Goal: Information Seeking & Learning: Learn about a topic

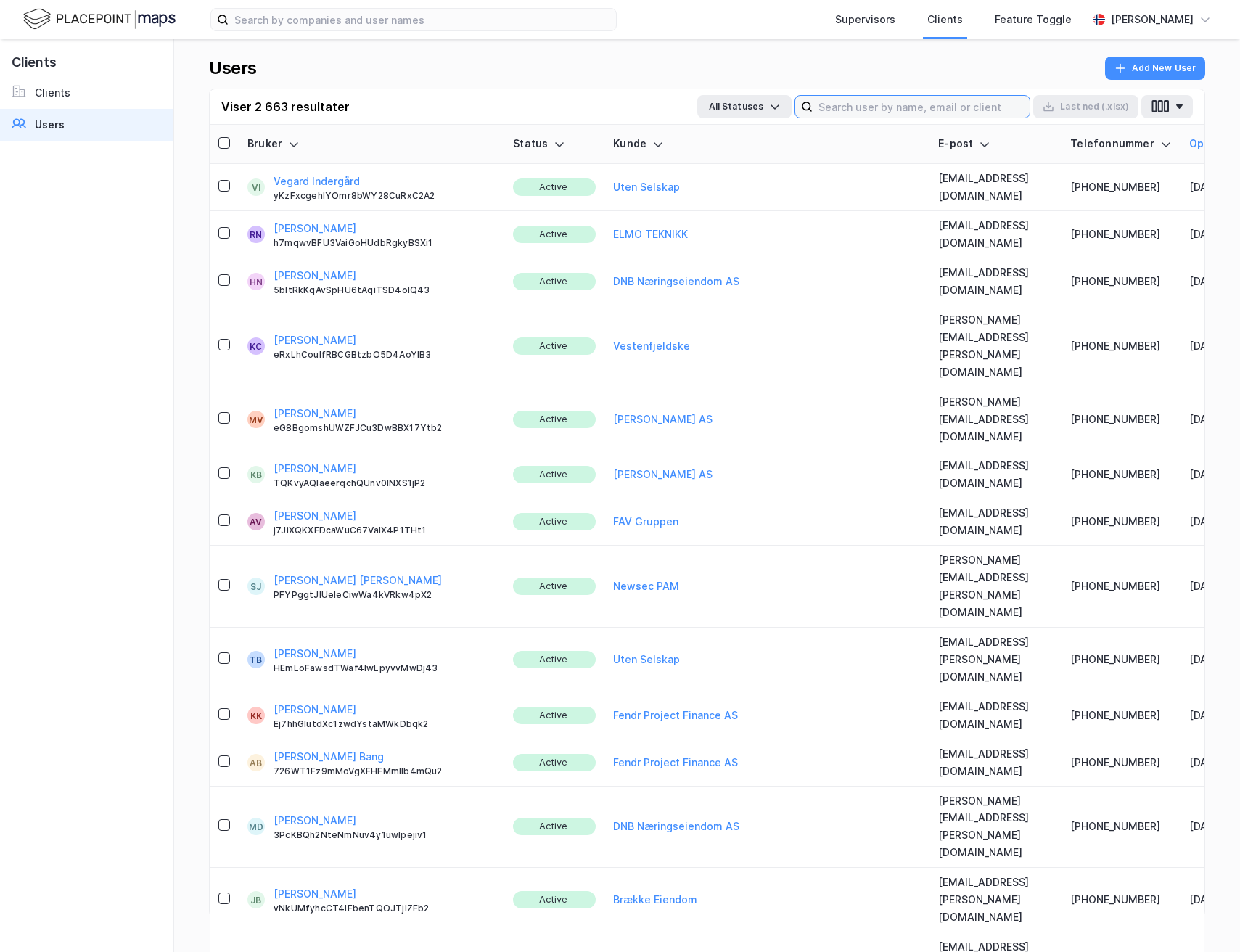
click at [851, 106] on input at bounding box center [921, 106] width 217 height 21
click at [76, 101] on link "Clients" at bounding box center [87, 93] width 173 height 32
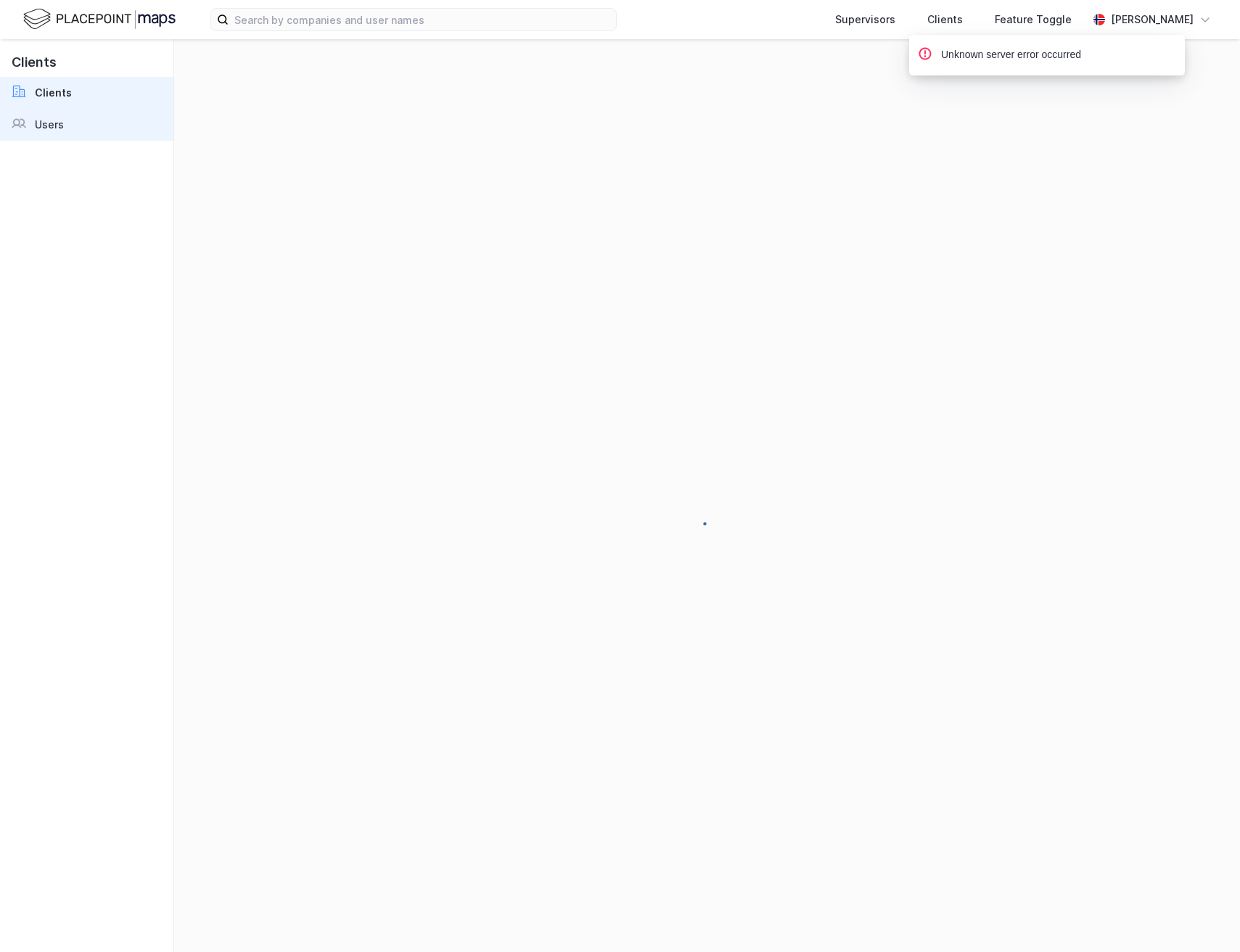
click at [87, 125] on link "Users" at bounding box center [87, 124] width 173 height 32
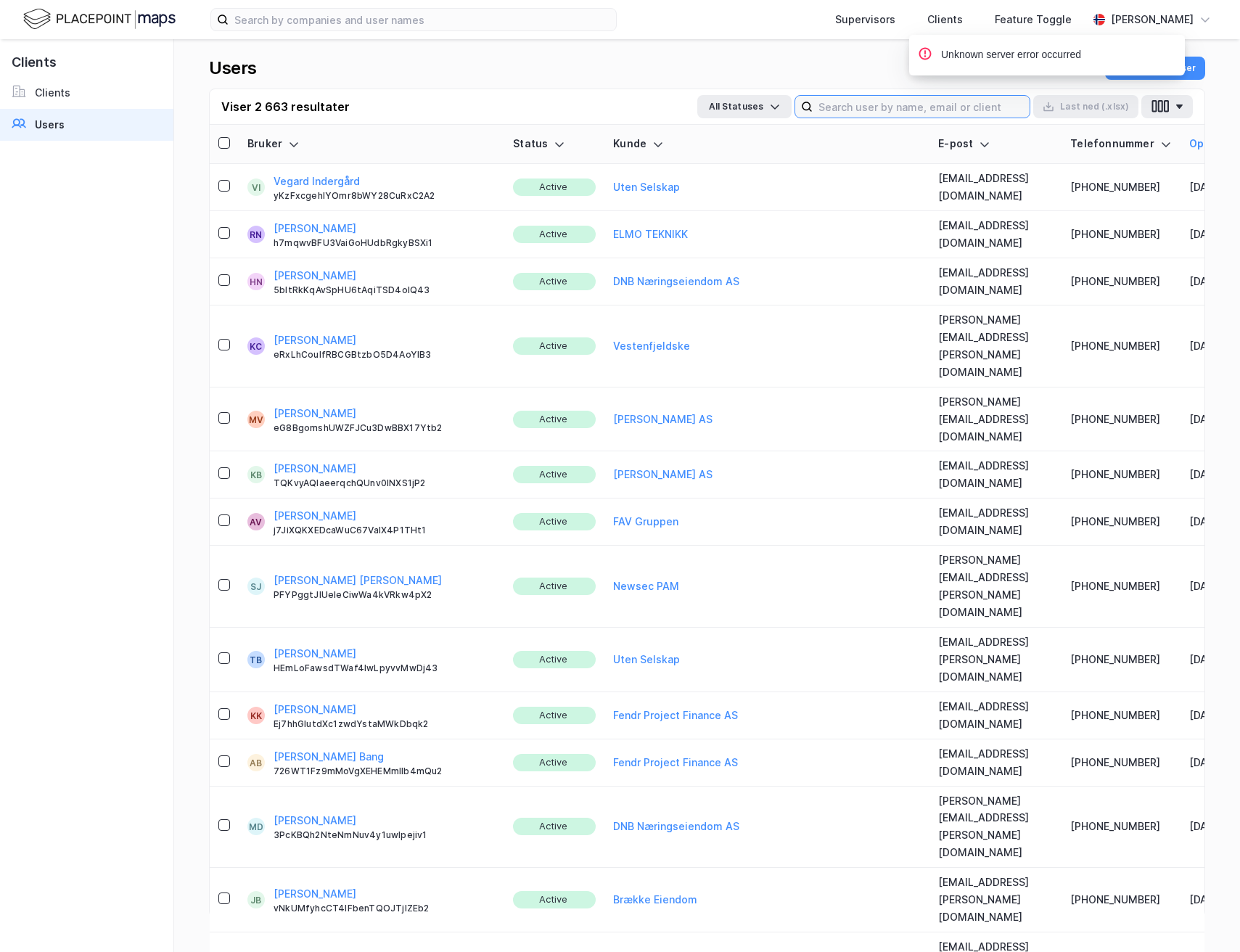
click at [847, 112] on input at bounding box center [921, 106] width 217 height 21
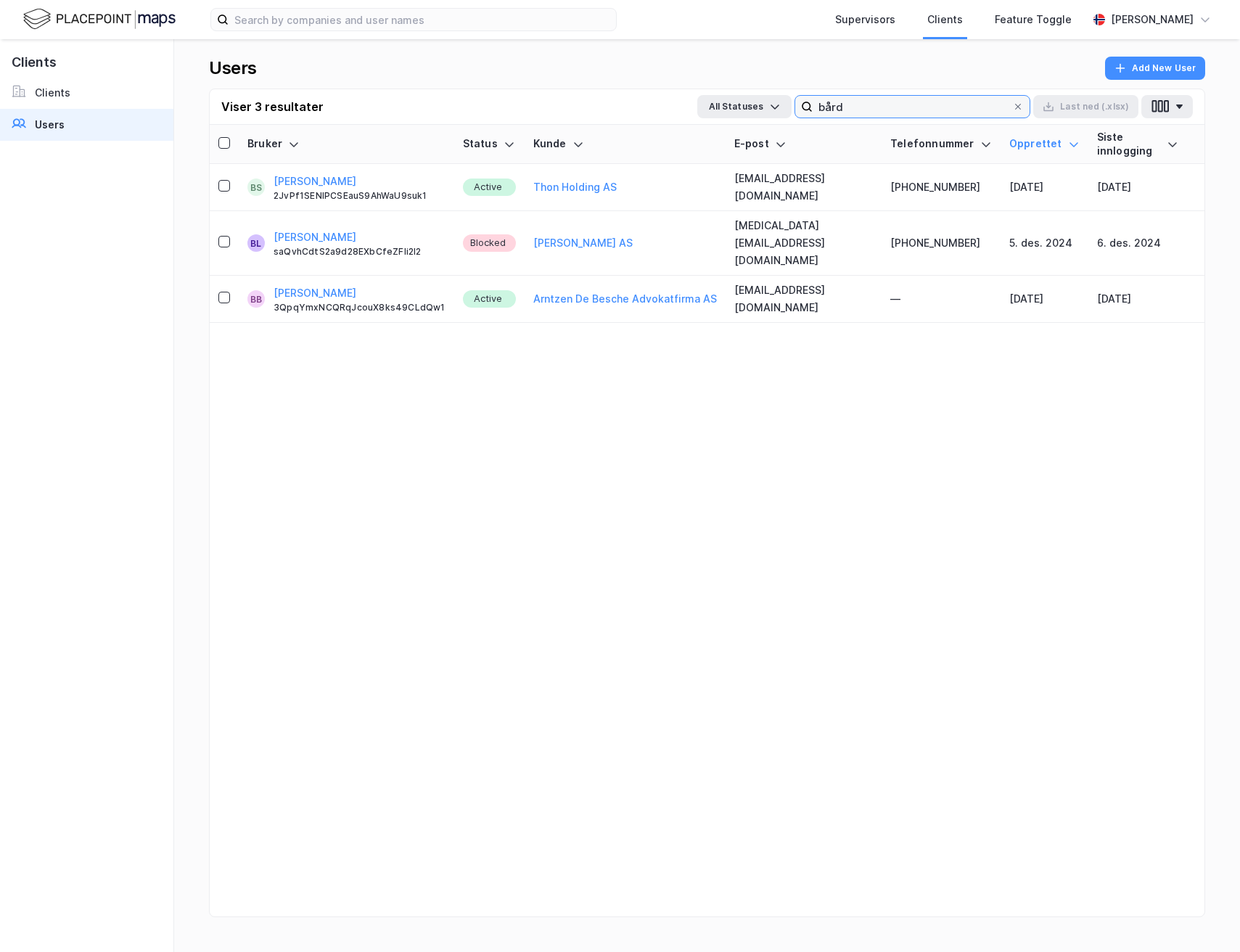
type input "bård"
click at [1022, 108] on icon at bounding box center [1018, 106] width 9 height 9
click at [1012, 108] on input "bård" at bounding box center [912, 106] width 200 height 21
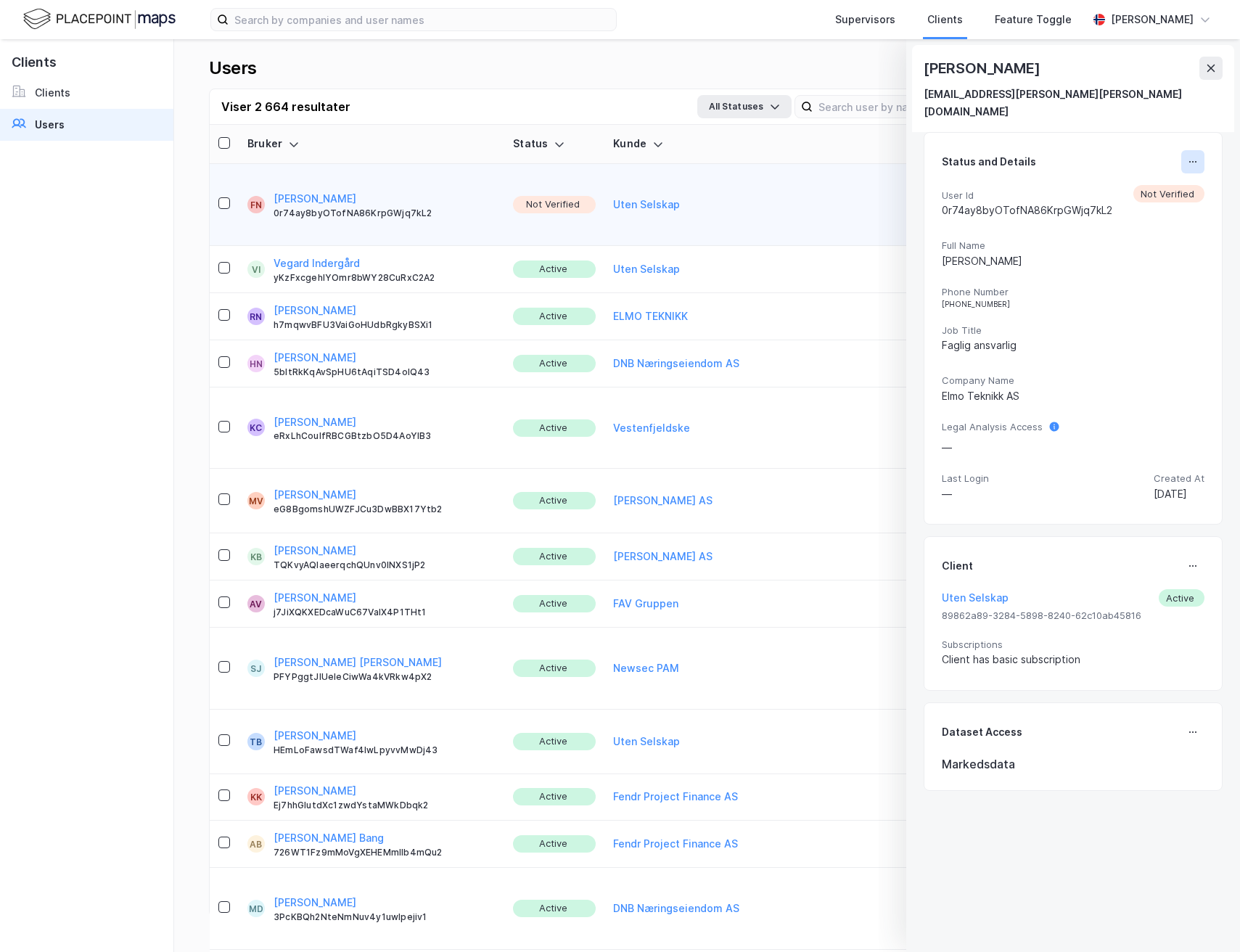
click at [1188, 150] on button at bounding box center [1192, 161] width 23 height 23
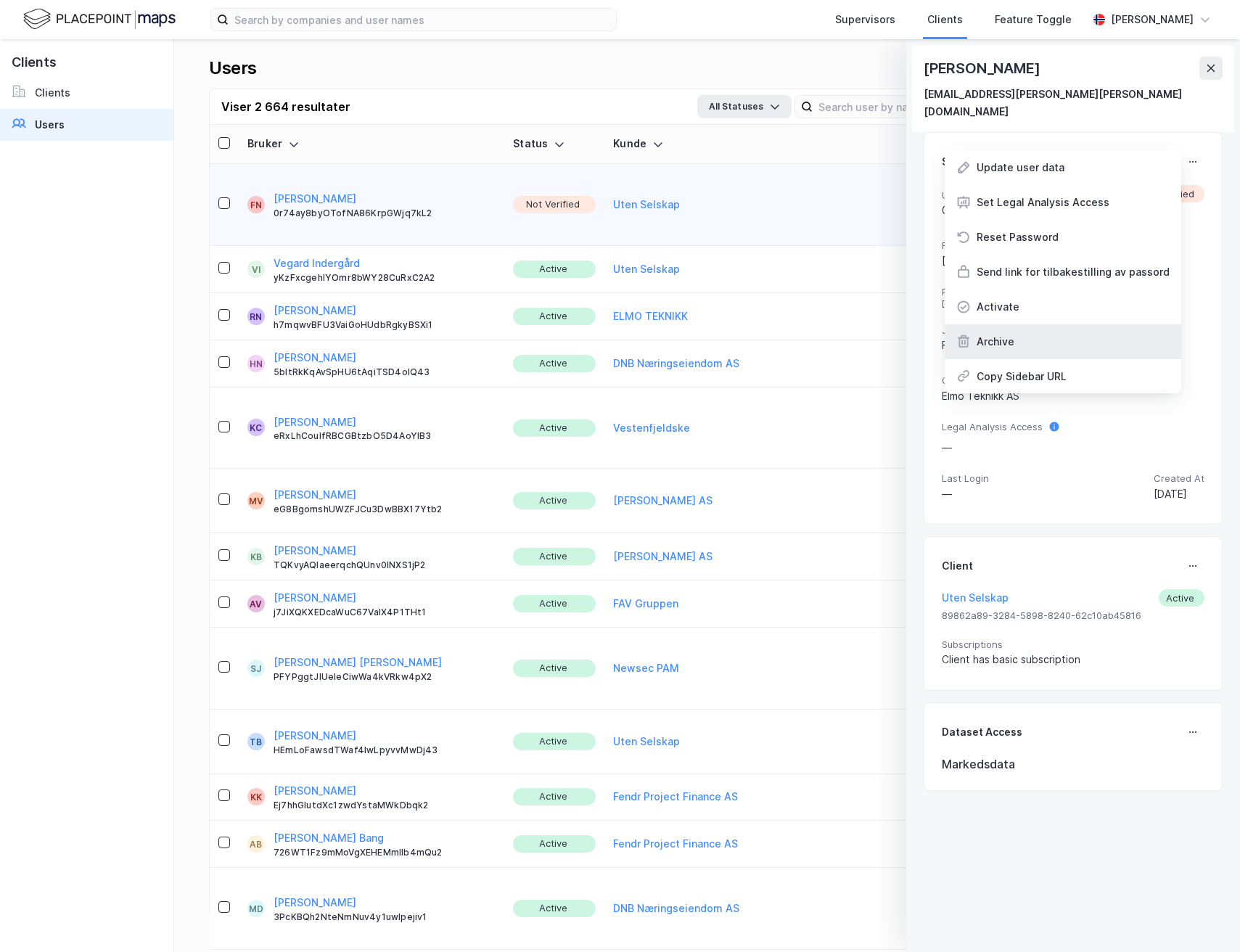
click at [1086, 324] on div "Archive" at bounding box center [1063, 341] width 237 height 35
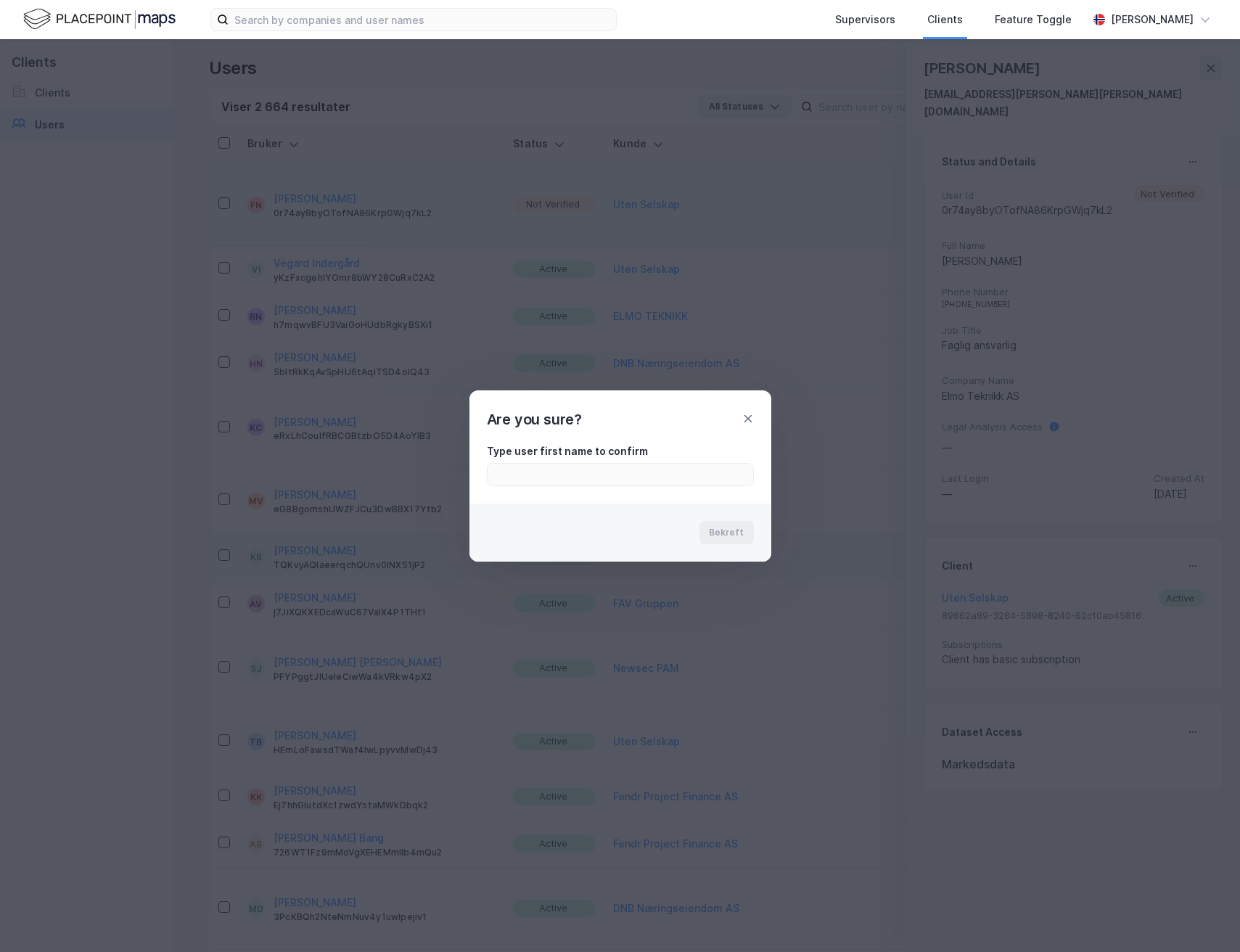
click at [750, 415] on icon at bounding box center [749, 419] width 12 height 12
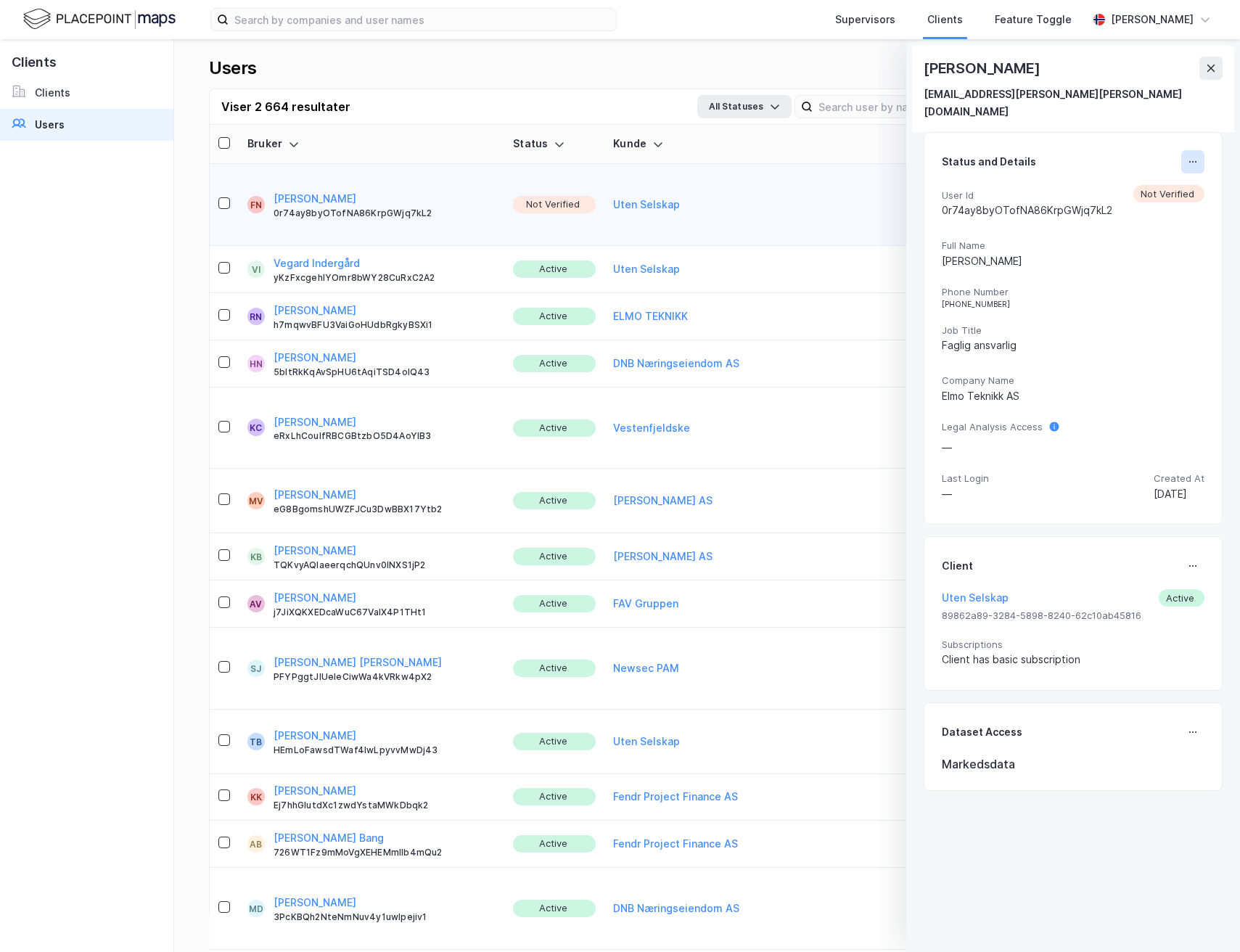
click at [1190, 150] on button at bounding box center [1192, 161] width 23 height 23
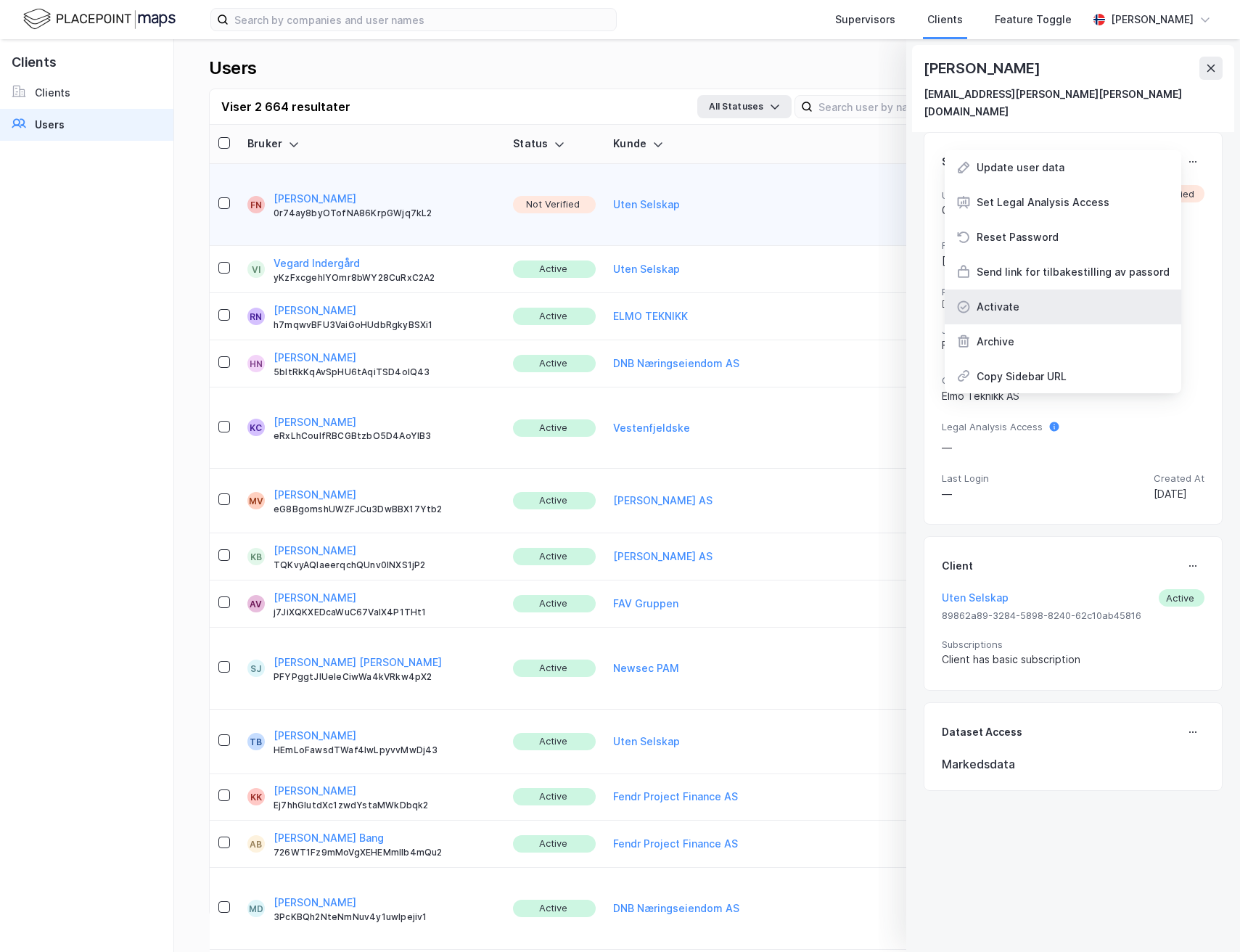
click at [1026, 290] on div "Activate" at bounding box center [1063, 307] width 237 height 35
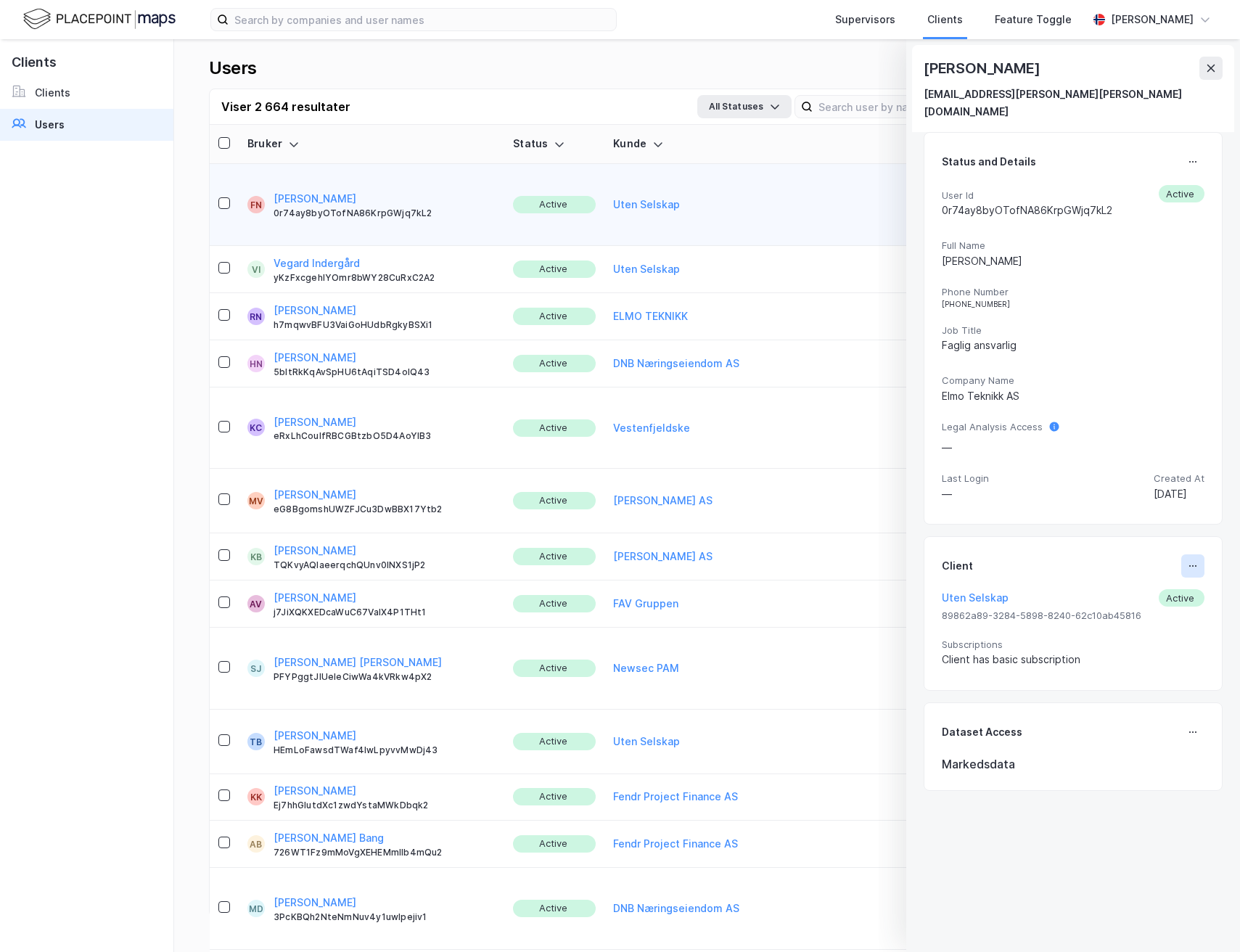
click at [1187, 560] on icon at bounding box center [1193, 566] width 12 height 12
click at [1120, 563] on div "Set Client" at bounding box center [1145, 572] width 50 height 17
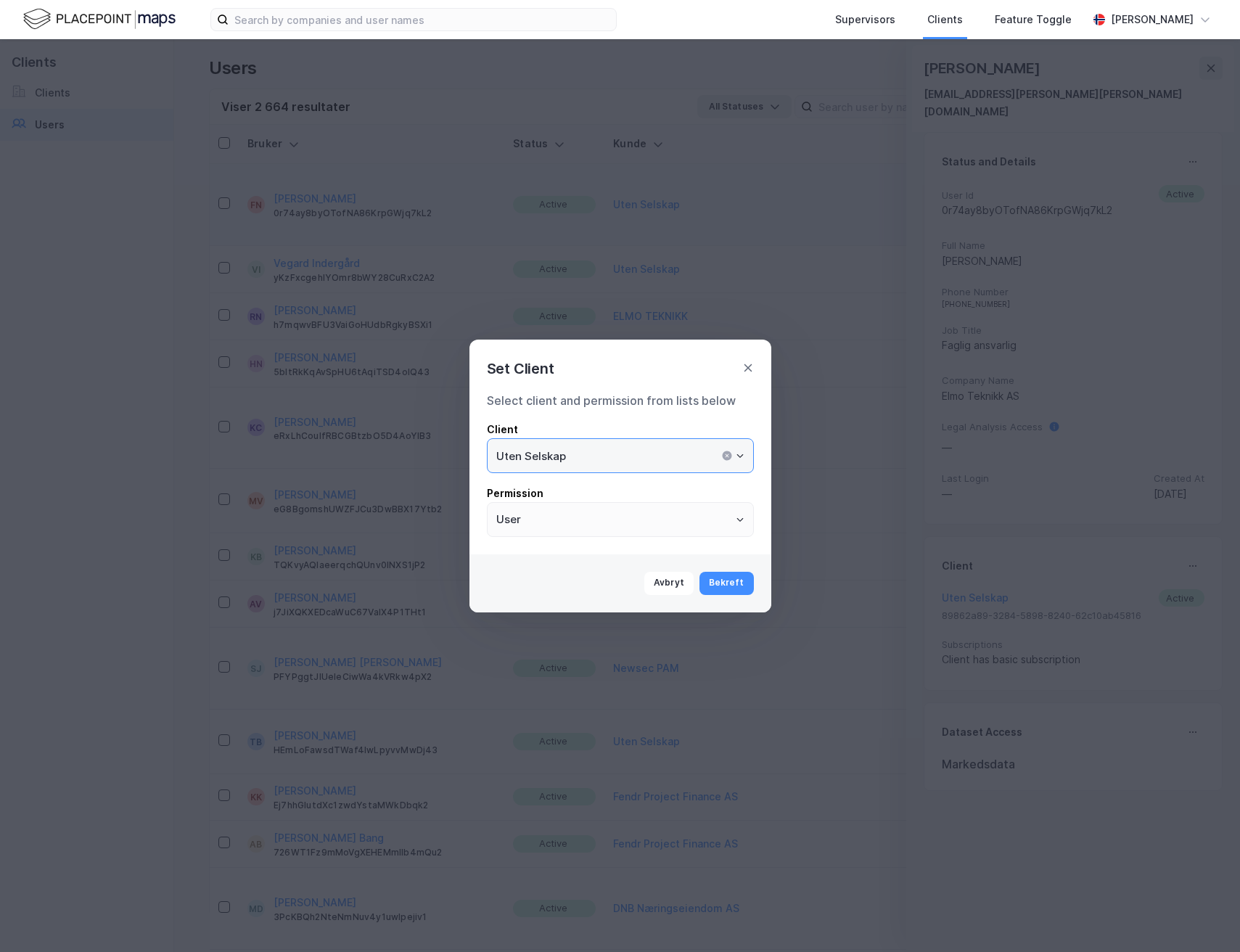
click at [644, 451] on input "Uten Selskap" at bounding box center [621, 455] width 266 height 33
click at [625, 482] on li "ELMO TEKNIKK" at bounding box center [620, 486] width 267 height 27
type input "ELMO TEKNIKK"
click at [719, 585] on button "Bekreft" at bounding box center [726, 583] width 54 height 23
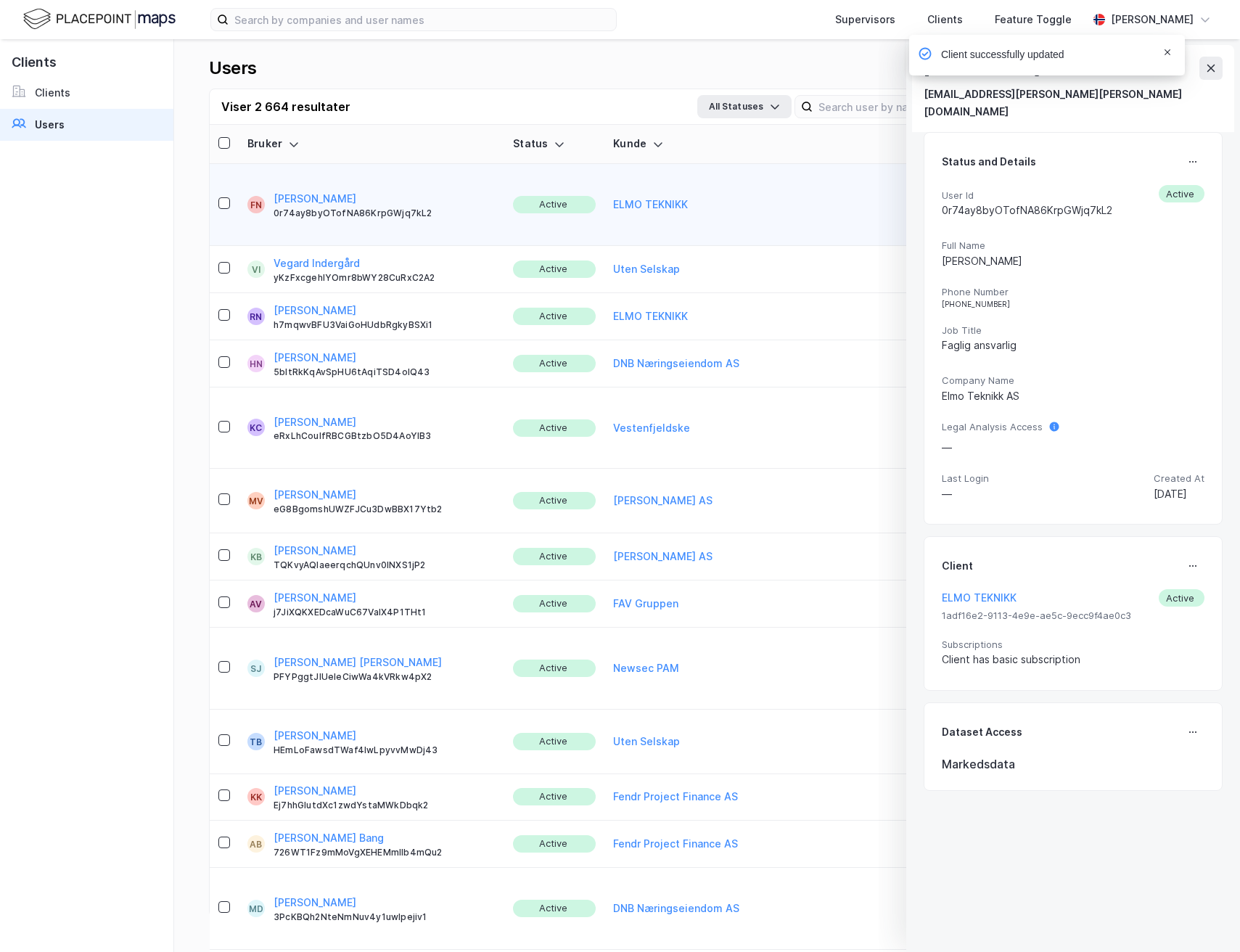
click at [1168, 52] on icon "Notifications Alt+T" at bounding box center [1167, 52] width 9 height 9
click at [1208, 67] on icon at bounding box center [1211, 69] width 12 height 12
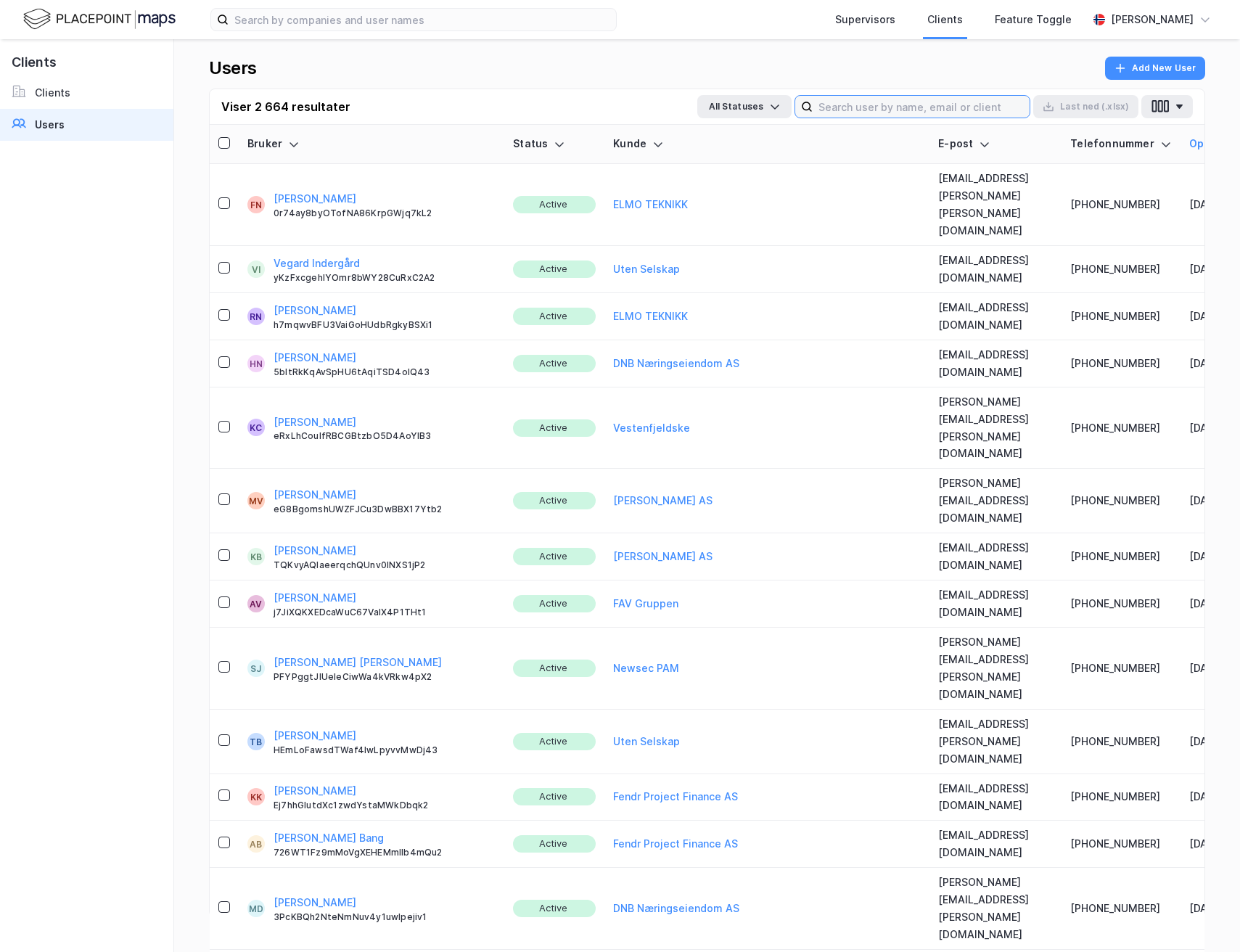
click at [883, 111] on input at bounding box center [921, 106] width 217 height 21
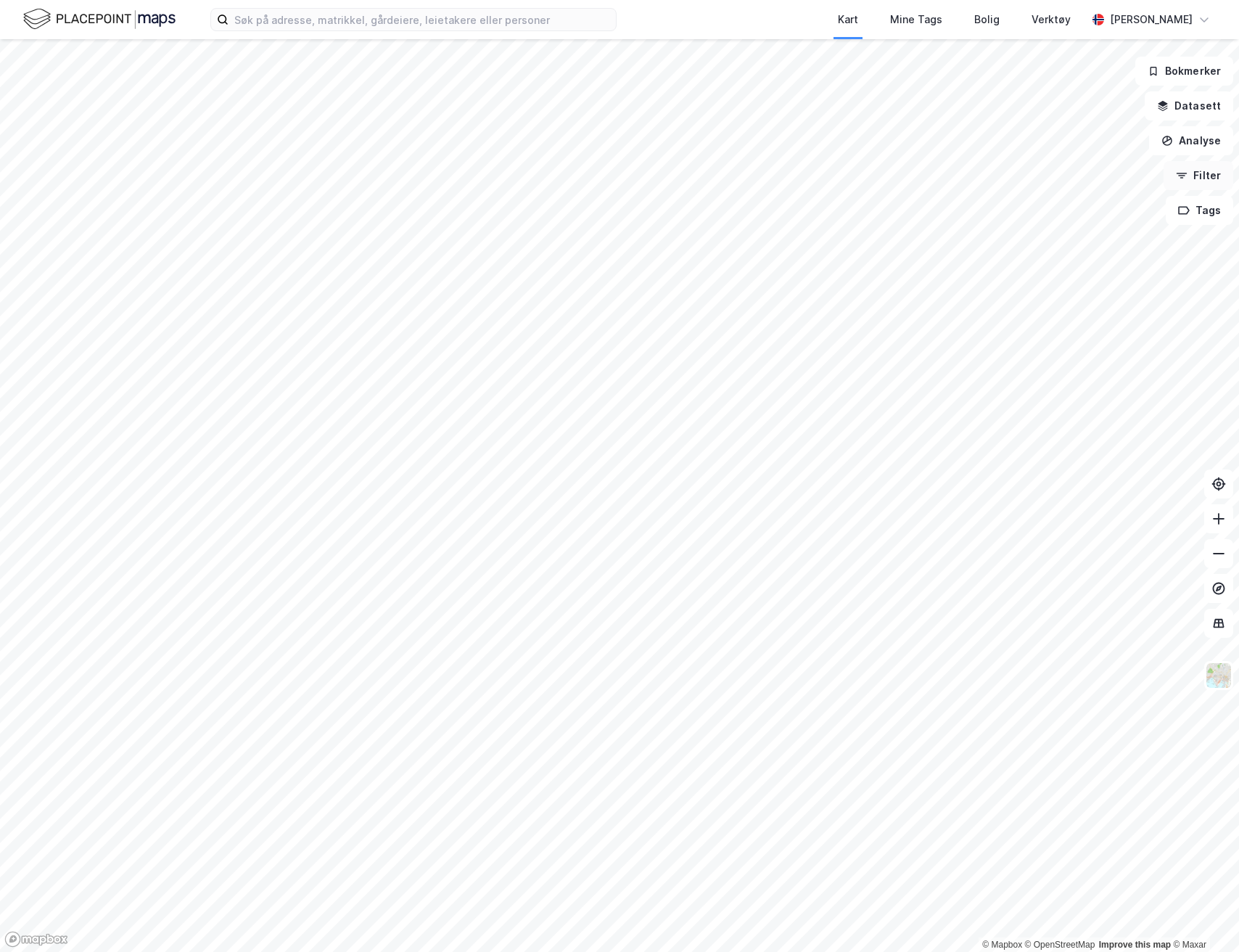
click at [1195, 172] on button "Filter" at bounding box center [1198, 176] width 69 height 29
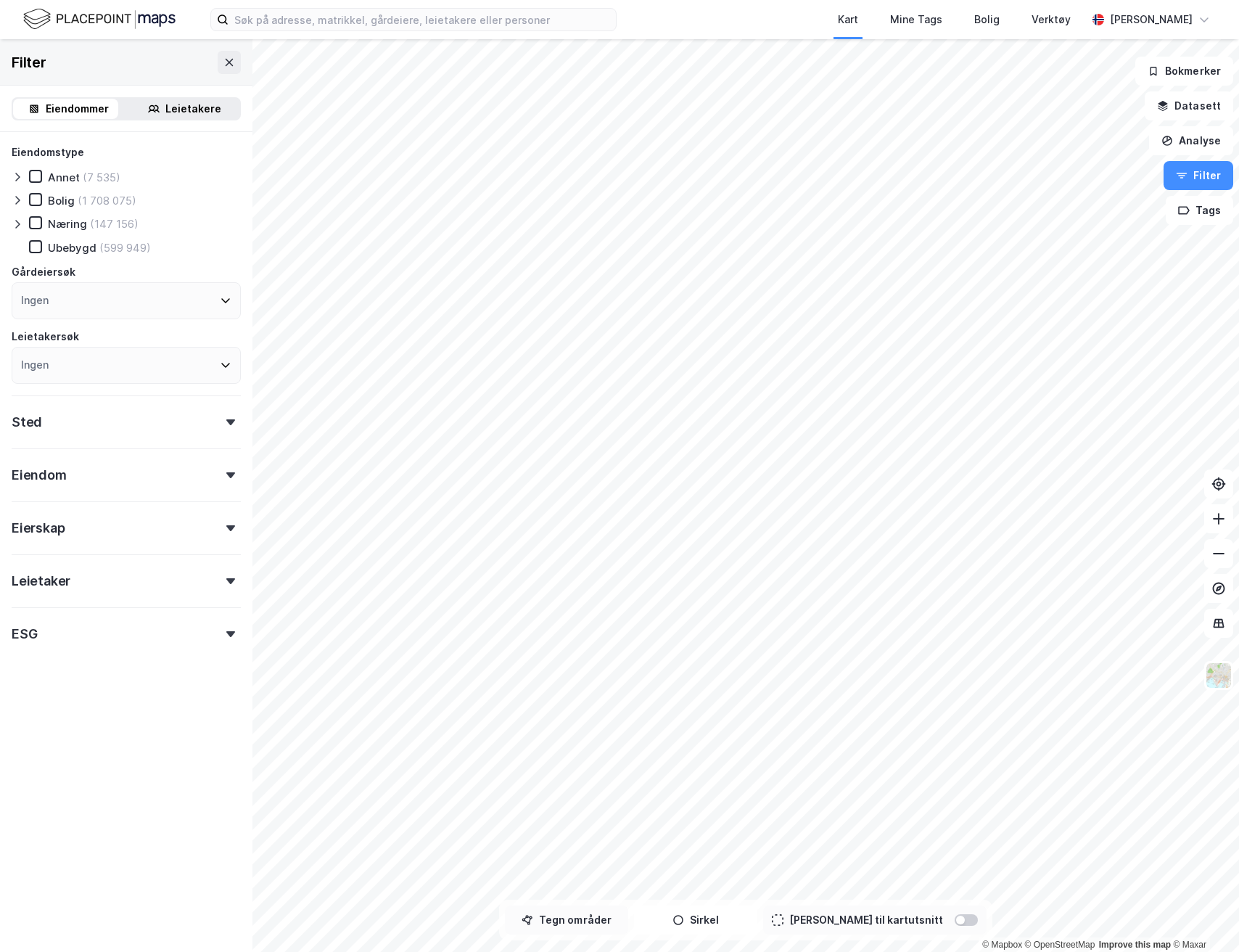
click at [585, 925] on button "Tegn områder" at bounding box center [567, 920] width 123 height 29
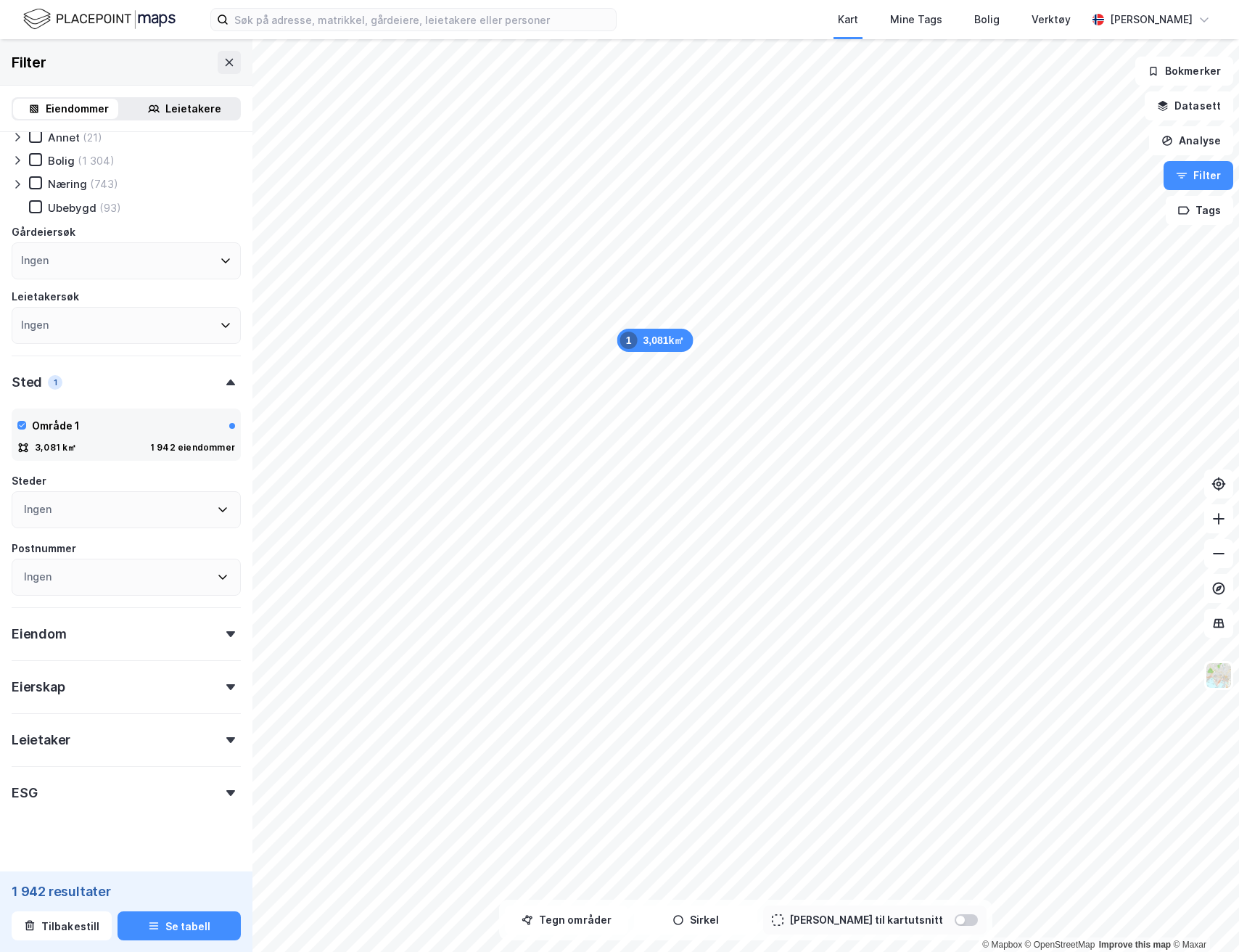
scroll to position [60, 0]
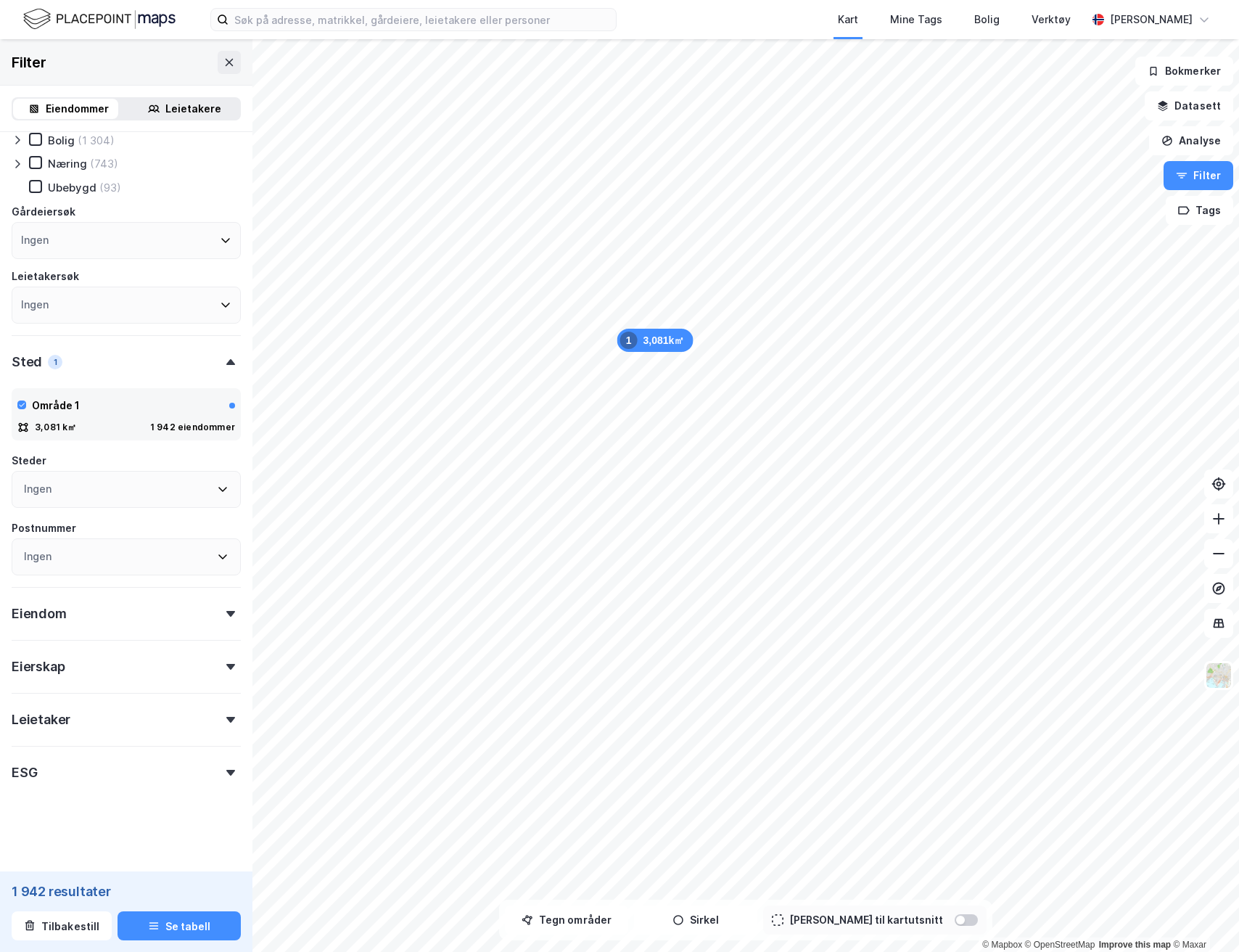
click at [139, 678] on div "Eierskap" at bounding box center [126, 660] width 229 height 41
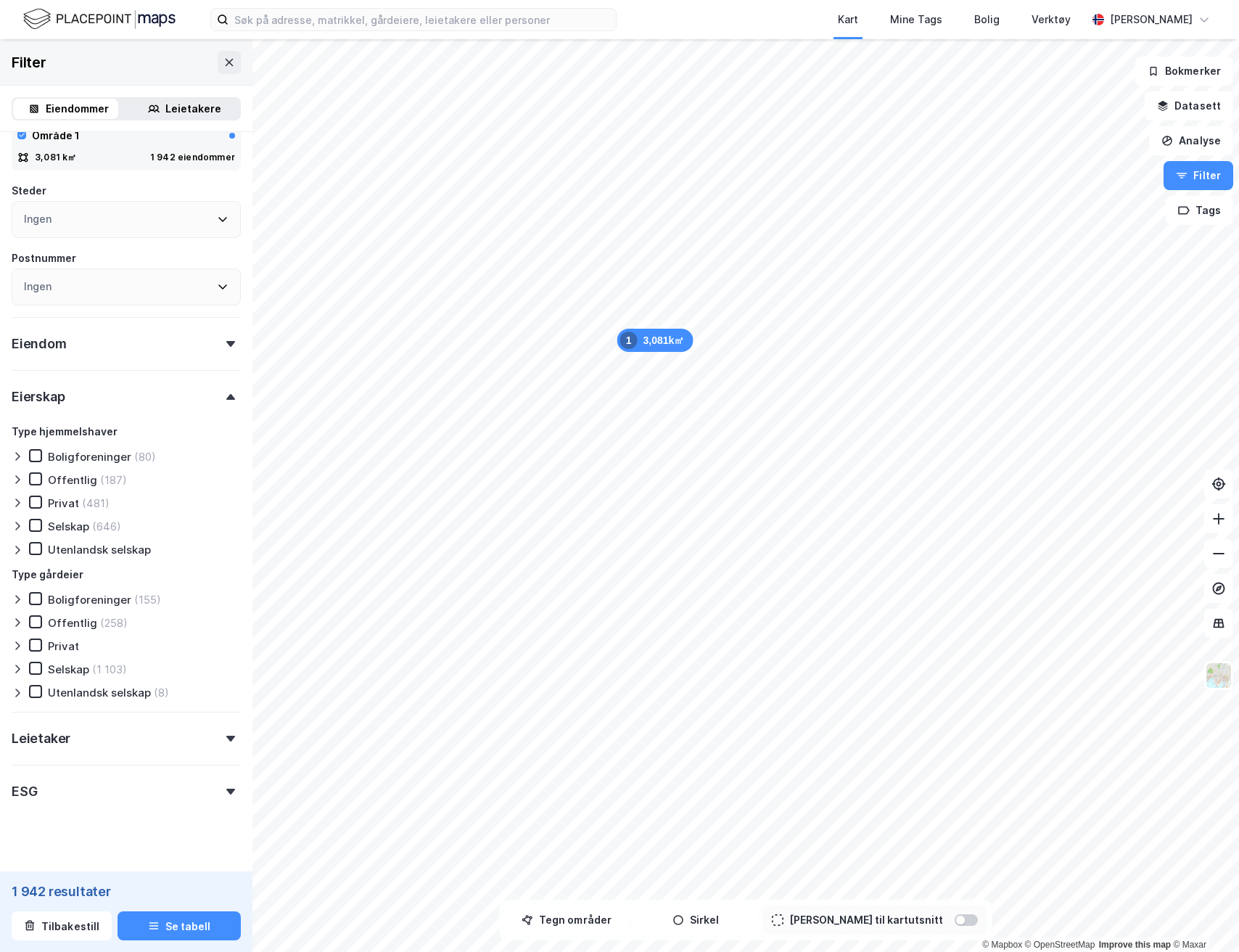
scroll to position [349, 0]
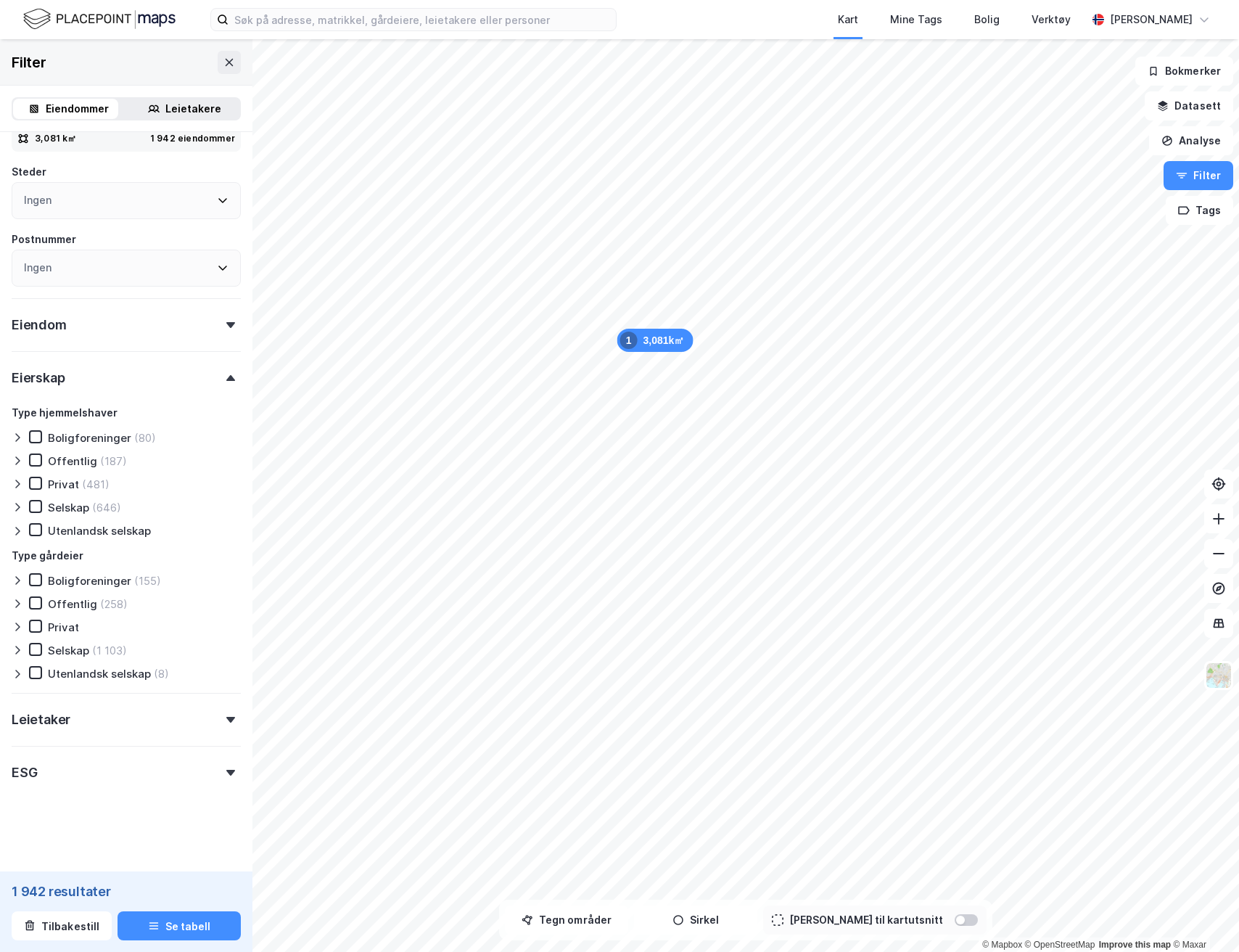
click at [19, 602] on icon at bounding box center [17, 604] width 4 height 9
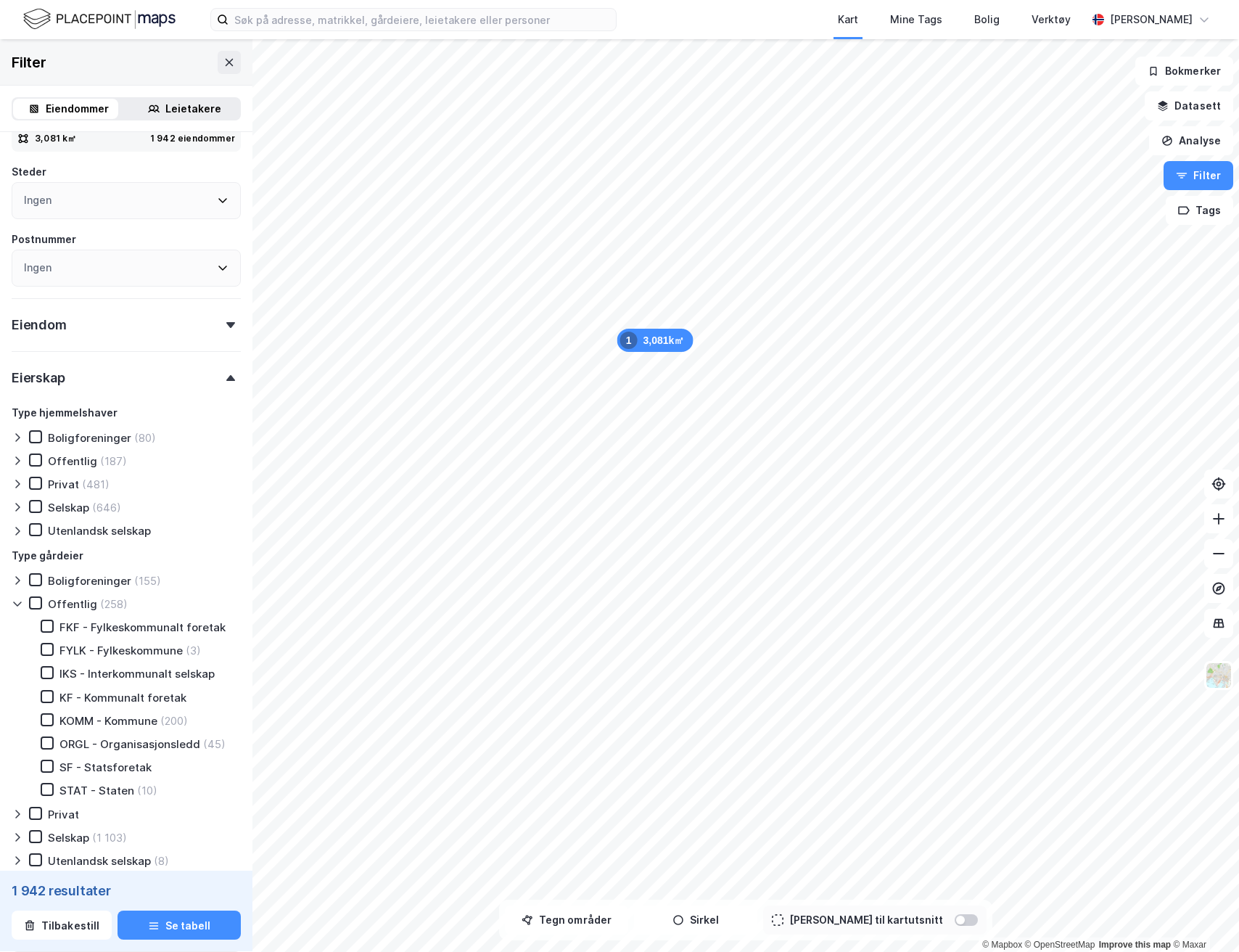
click at [19, 602] on icon at bounding box center [18, 604] width 12 height 12
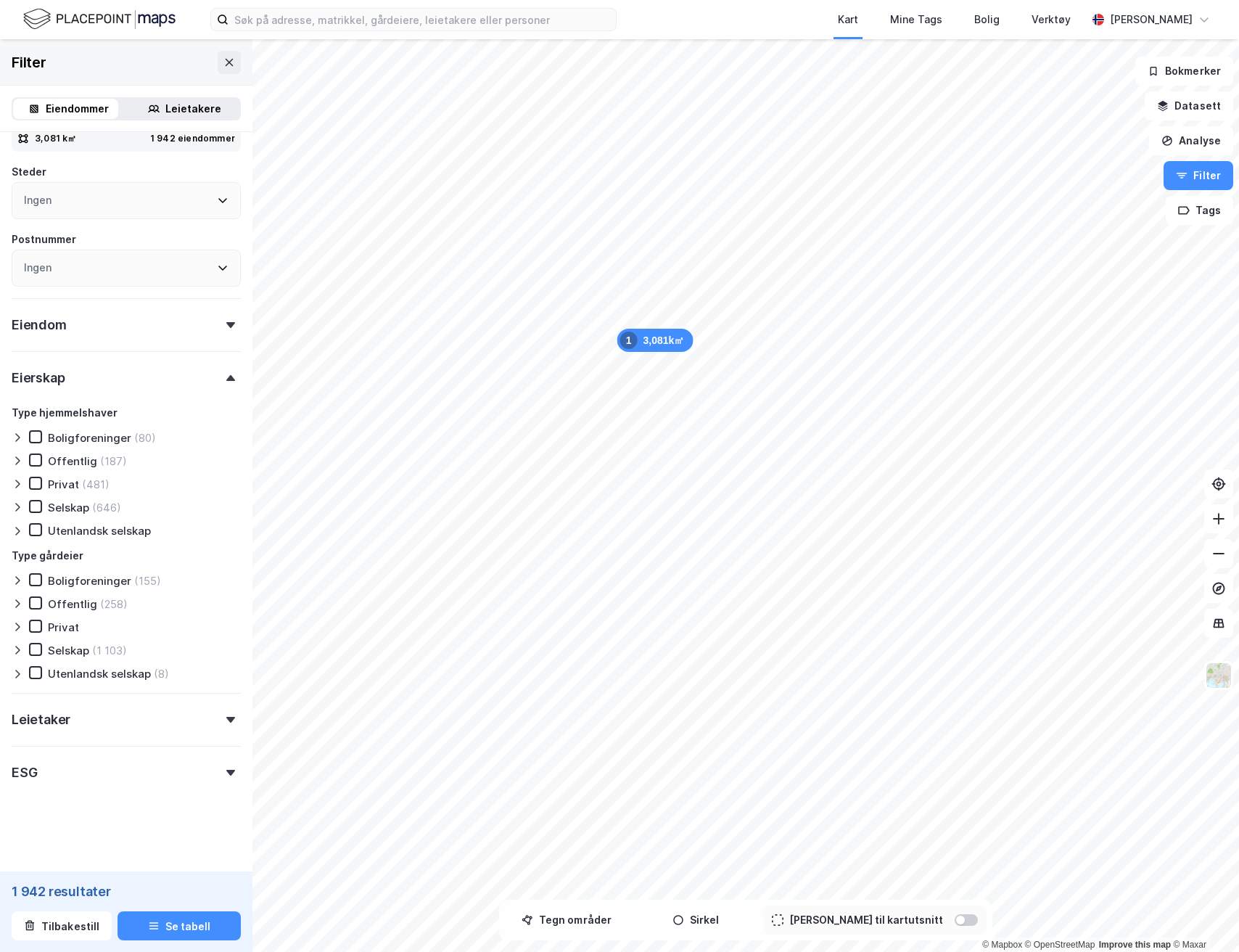
click at [19, 624] on icon at bounding box center [18, 627] width 12 height 12
click at [18, 651] on icon at bounding box center [17, 651] width 4 height 9
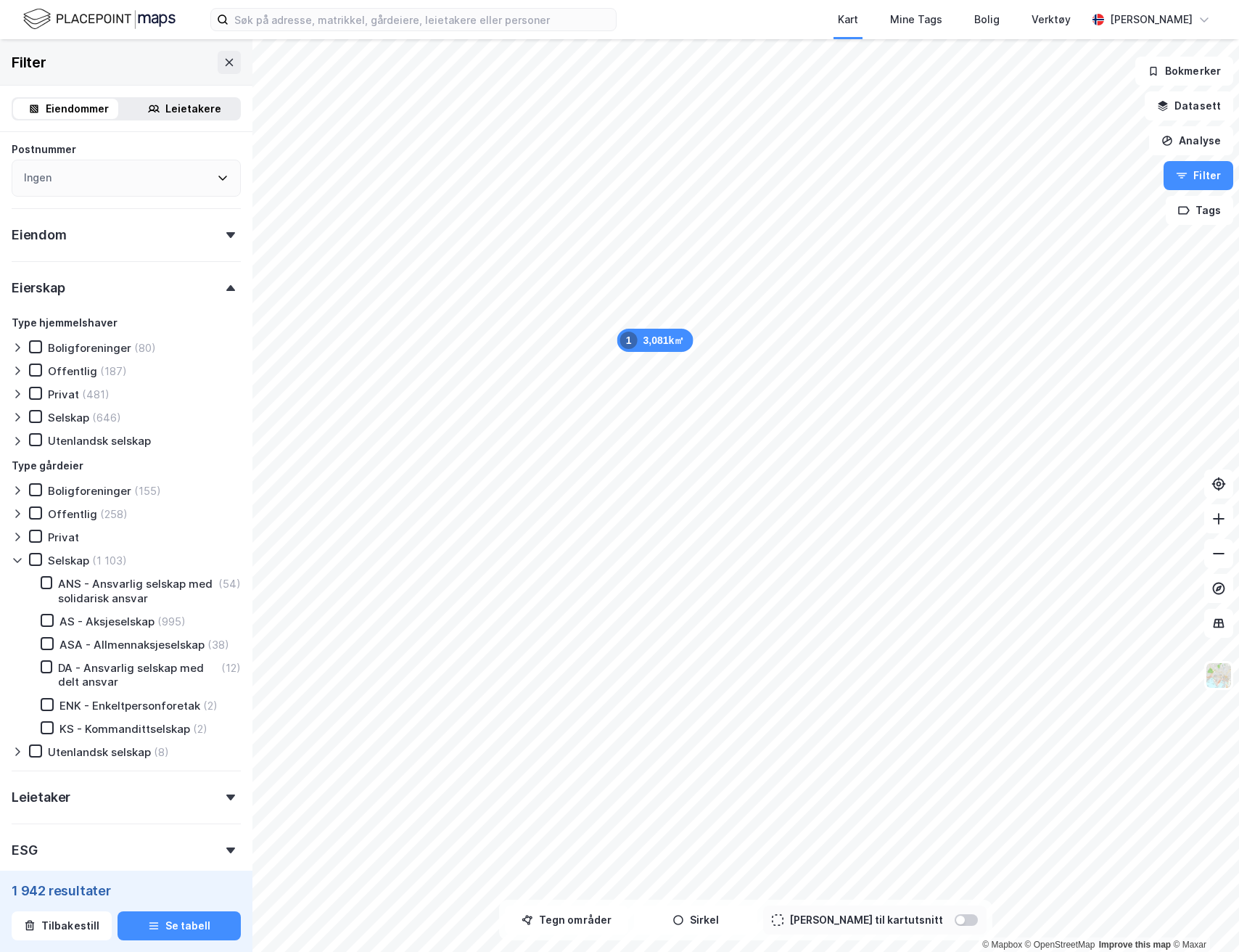
scroll to position [440, 0]
click at [52, 620] on div at bounding box center [46, 619] width 13 height 13
click at [226, 64] on icon at bounding box center [229, 62] width 8 height 7
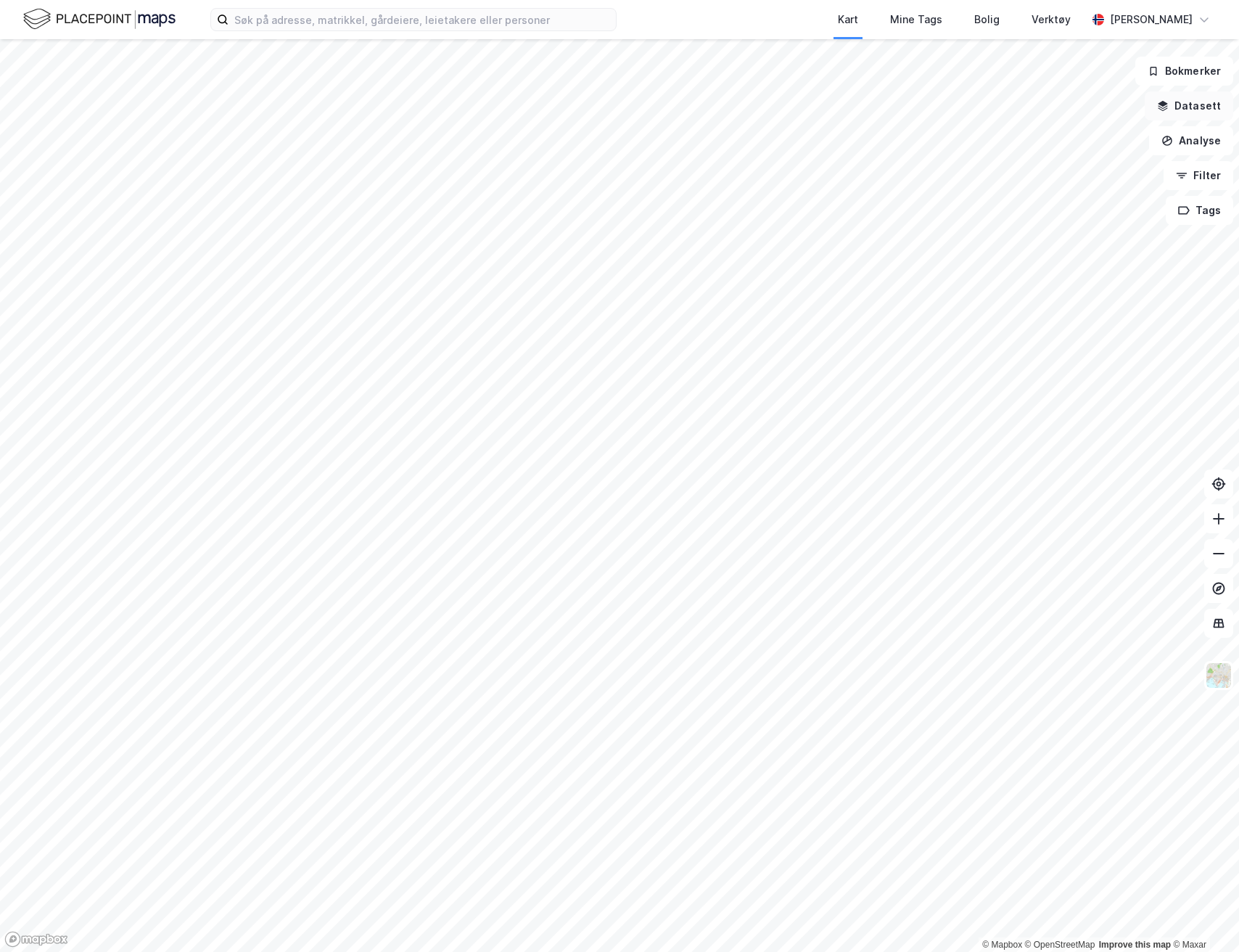
click at [1196, 112] on button "Datasett" at bounding box center [1188, 106] width 88 height 29
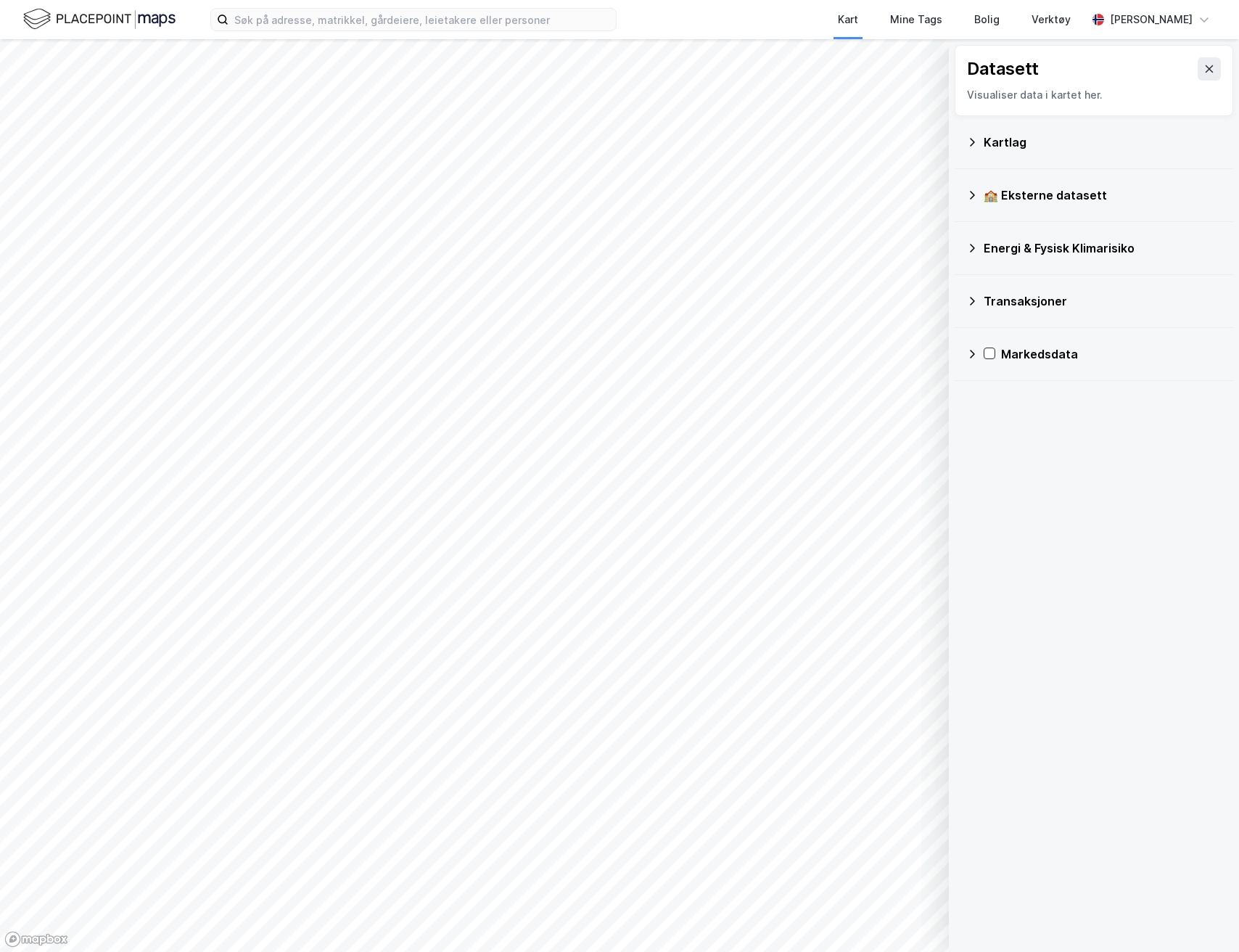
click at [1007, 202] on div "🏫 Eksterne datasett" at bounding box center [1103, 195] width 238 height 17
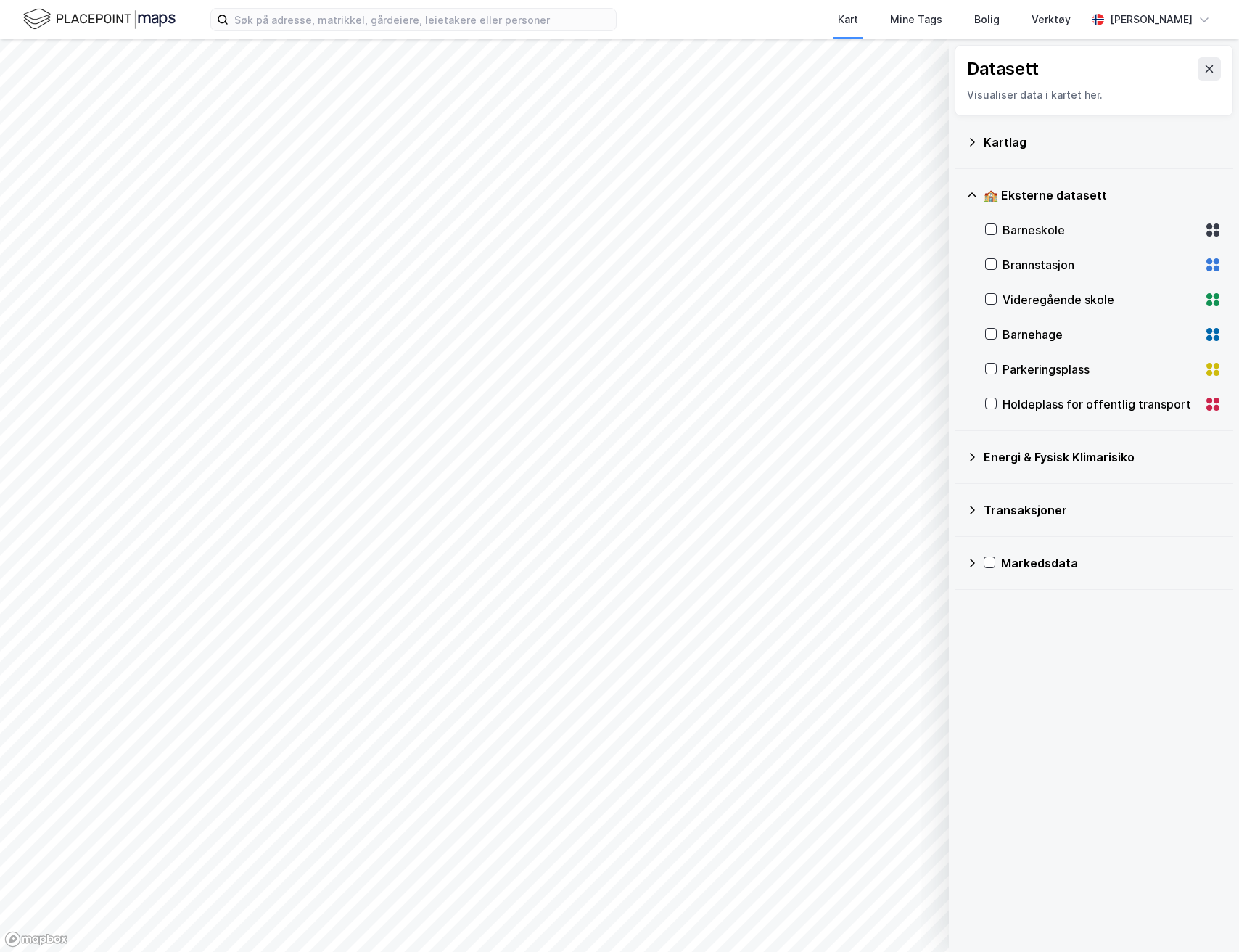
click at [1011, 190] on div "🏫 Eksterne datasett" at bounding box center [1103, 195] width 238 height 17
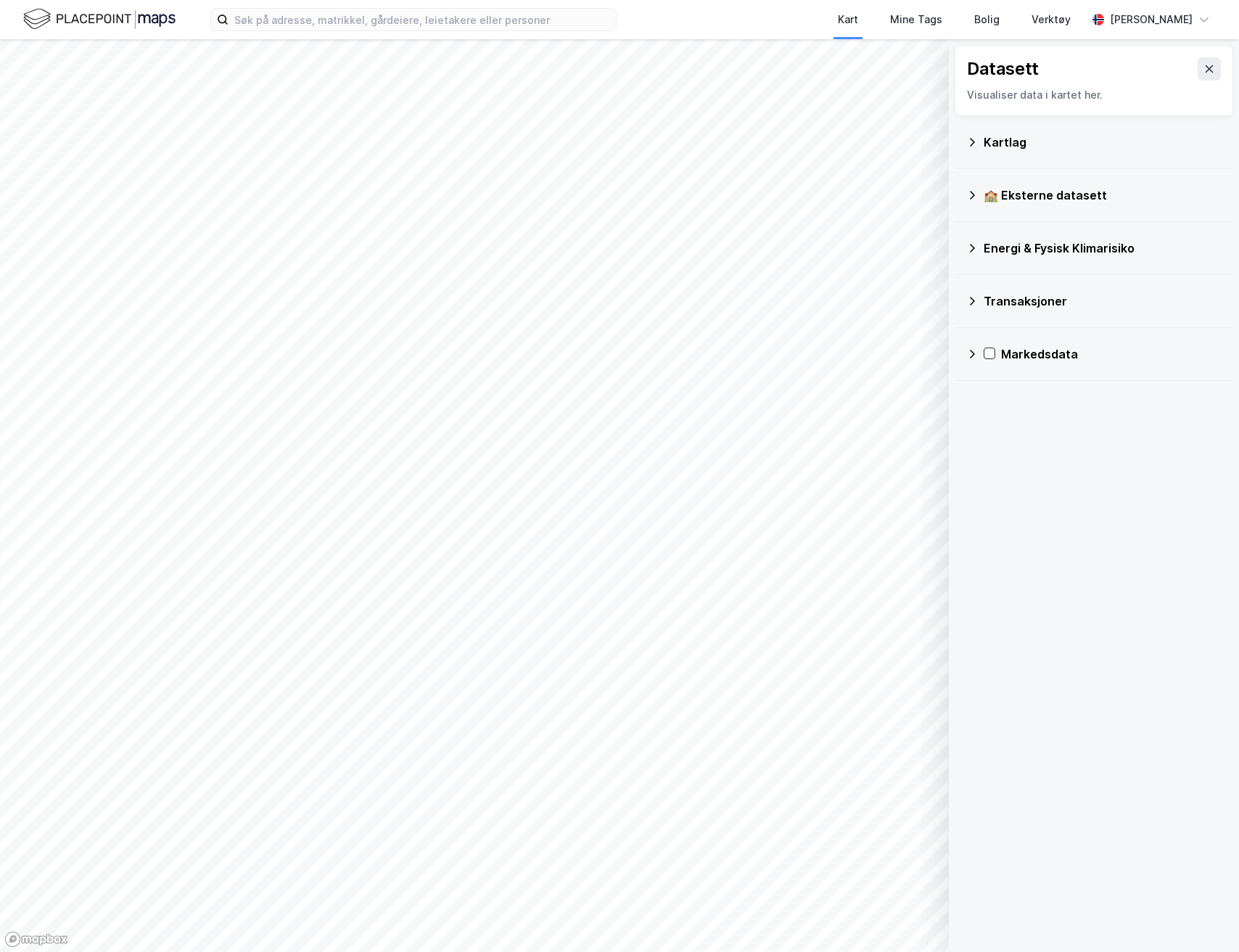
click at [1007, 188] on div "🏫 Eksterne datasett" at bounding box center [1103, 195] width 238 height 17
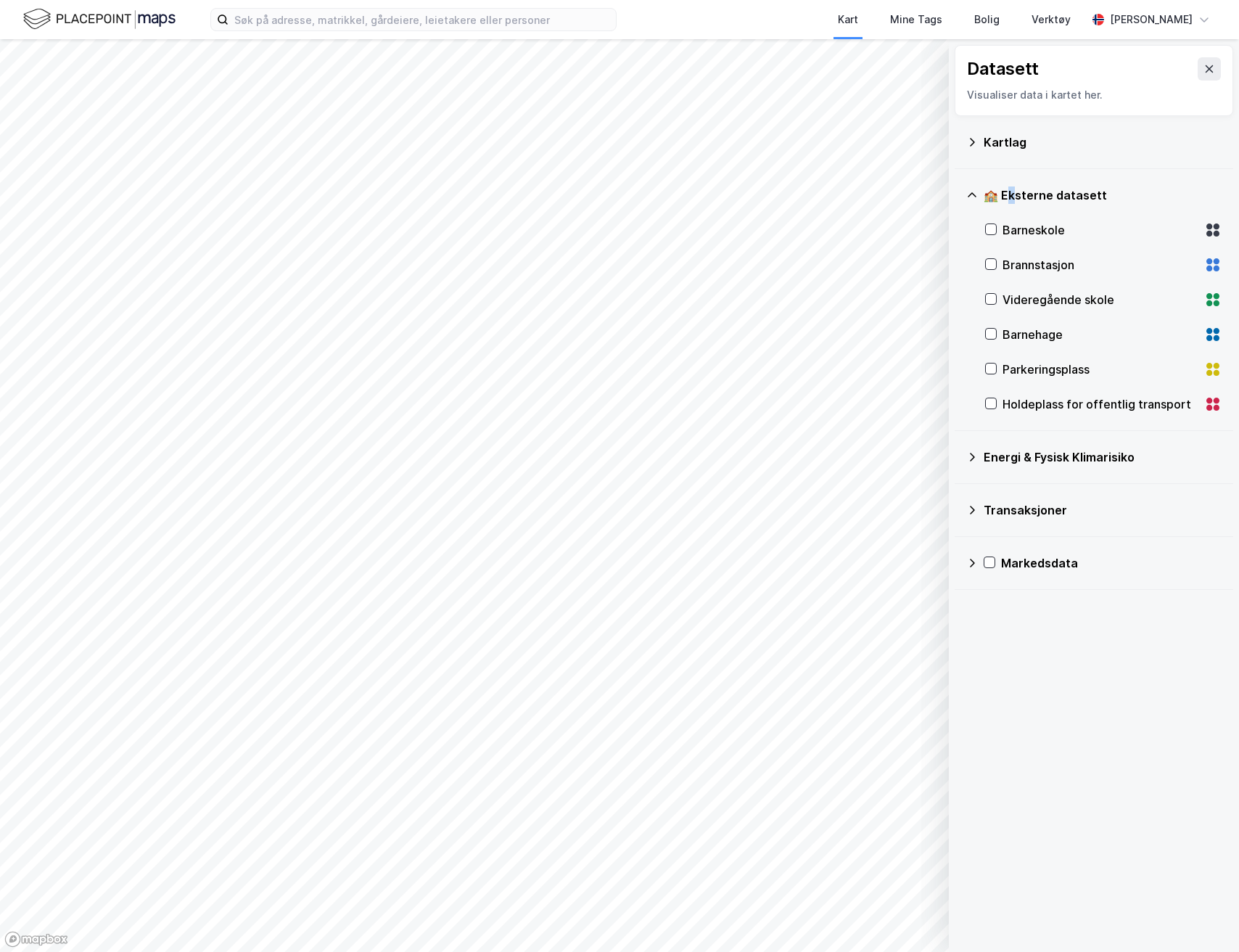
click at [1011, 198] on div "🏫 Eksterne datasett" at bounding box center [1103, 195] width 238 height 17
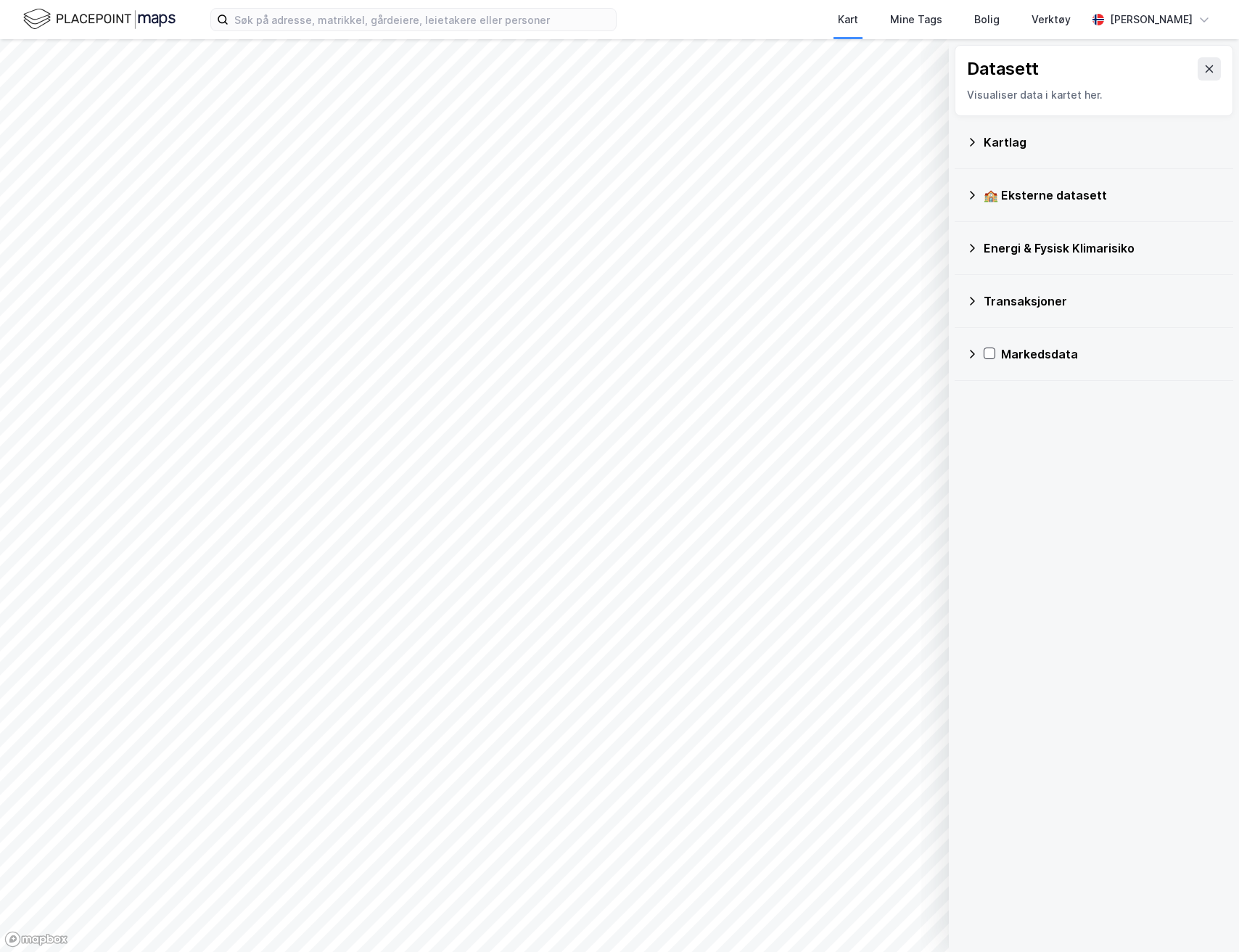
click at [1009, 145] on div "Kartlag" at bounding box center [1103, 142] width 238 height 17
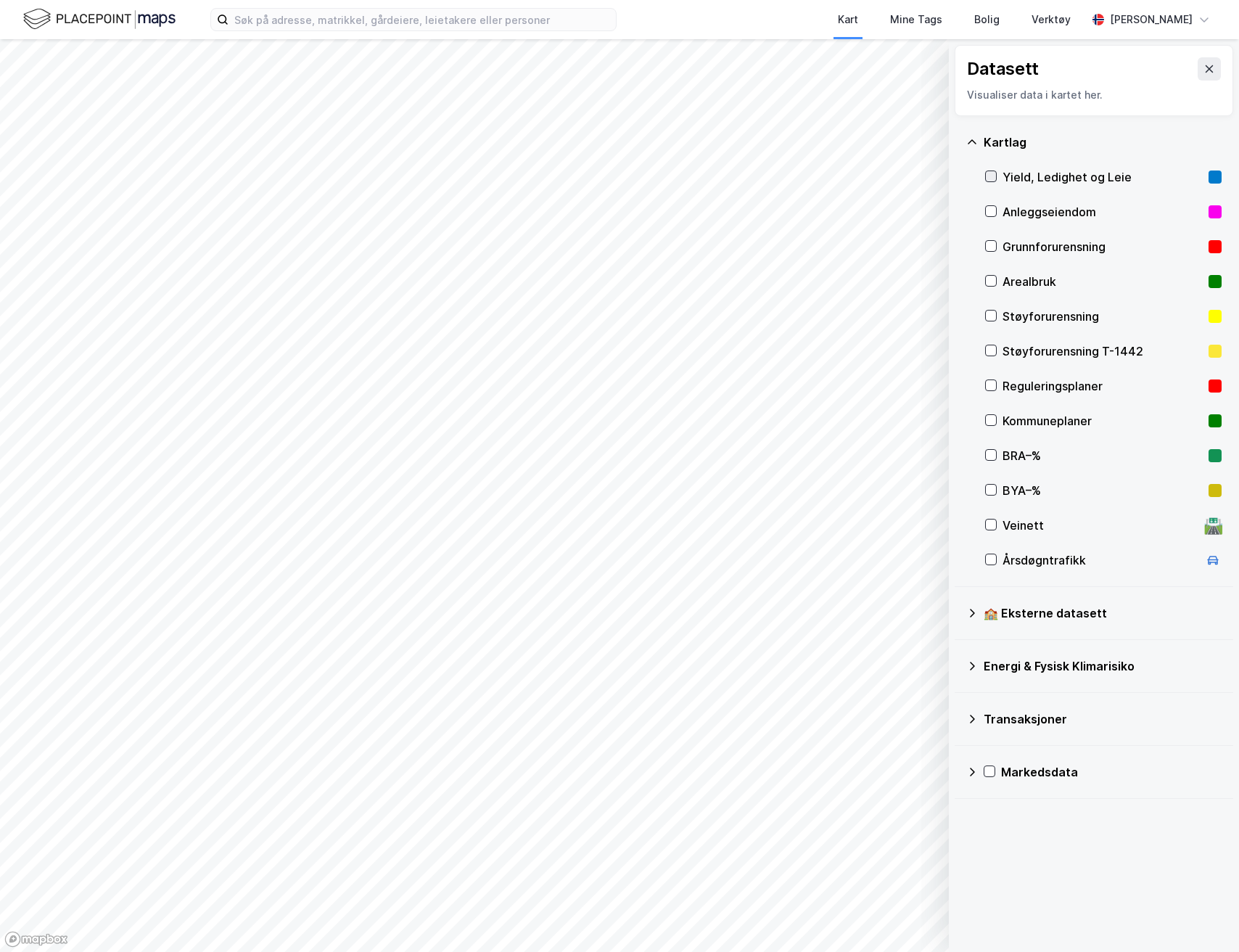
click at [995, 179] on icon at bounding box center [991, 177] width 10 height 10
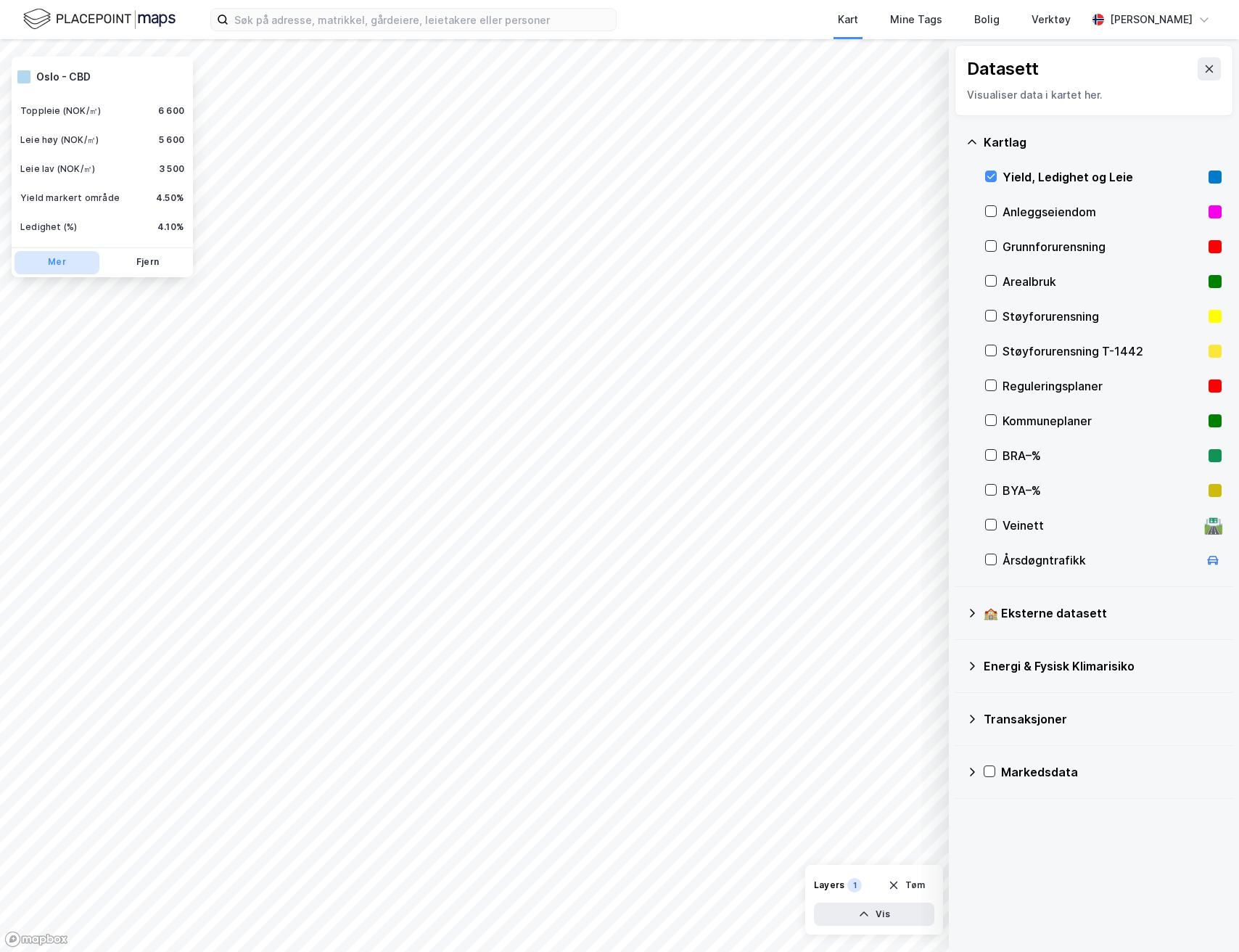
click at [51, 264] on button "Mer" at bounding box center [57, 262] width 85 height 23
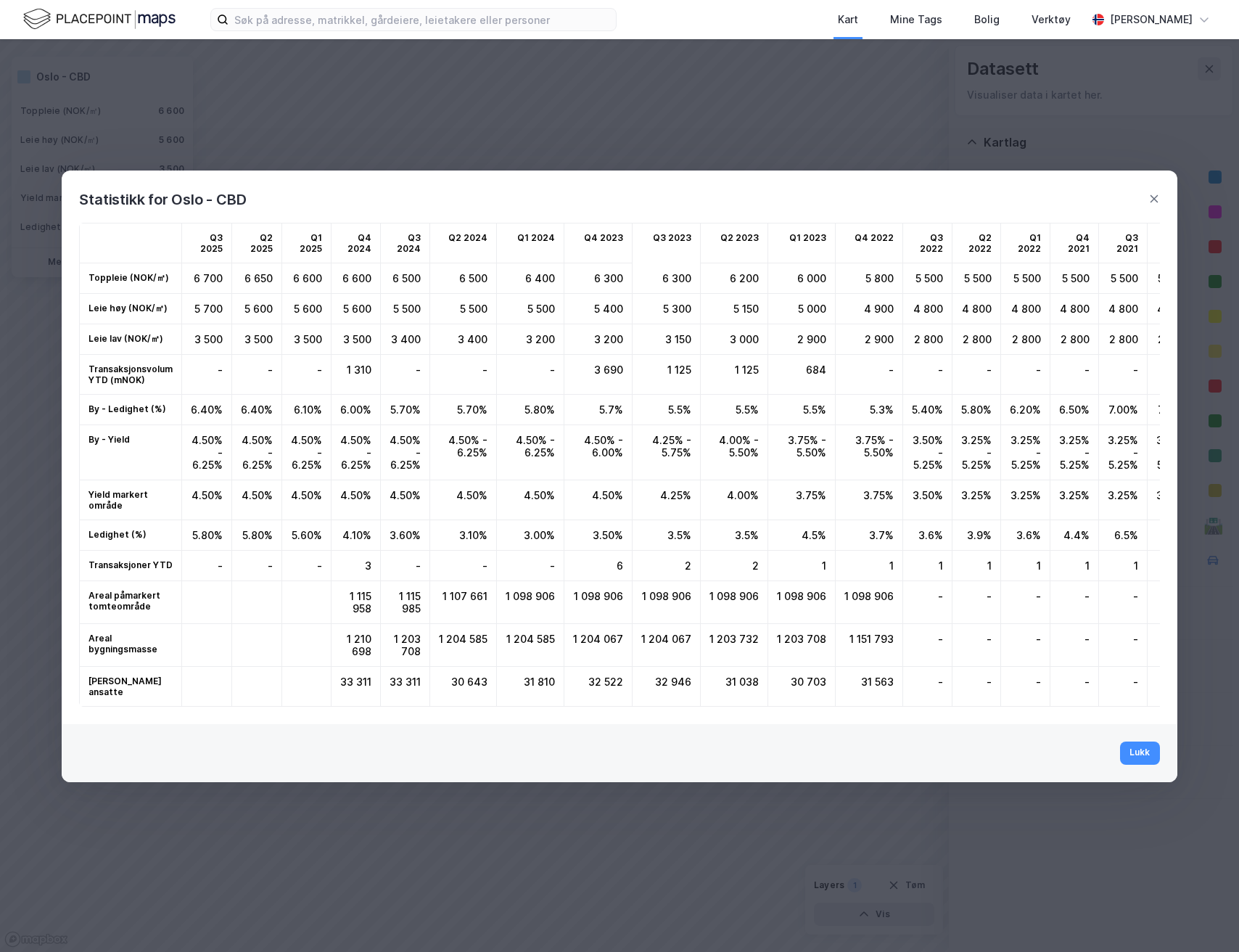
click at [1134, 772] on div "Lukk" at bounding box center [619, 753] width 1115 height 58
click at [1137, 756] on button "Lukk" at bounding box center [1140, 753] width 39 height 23
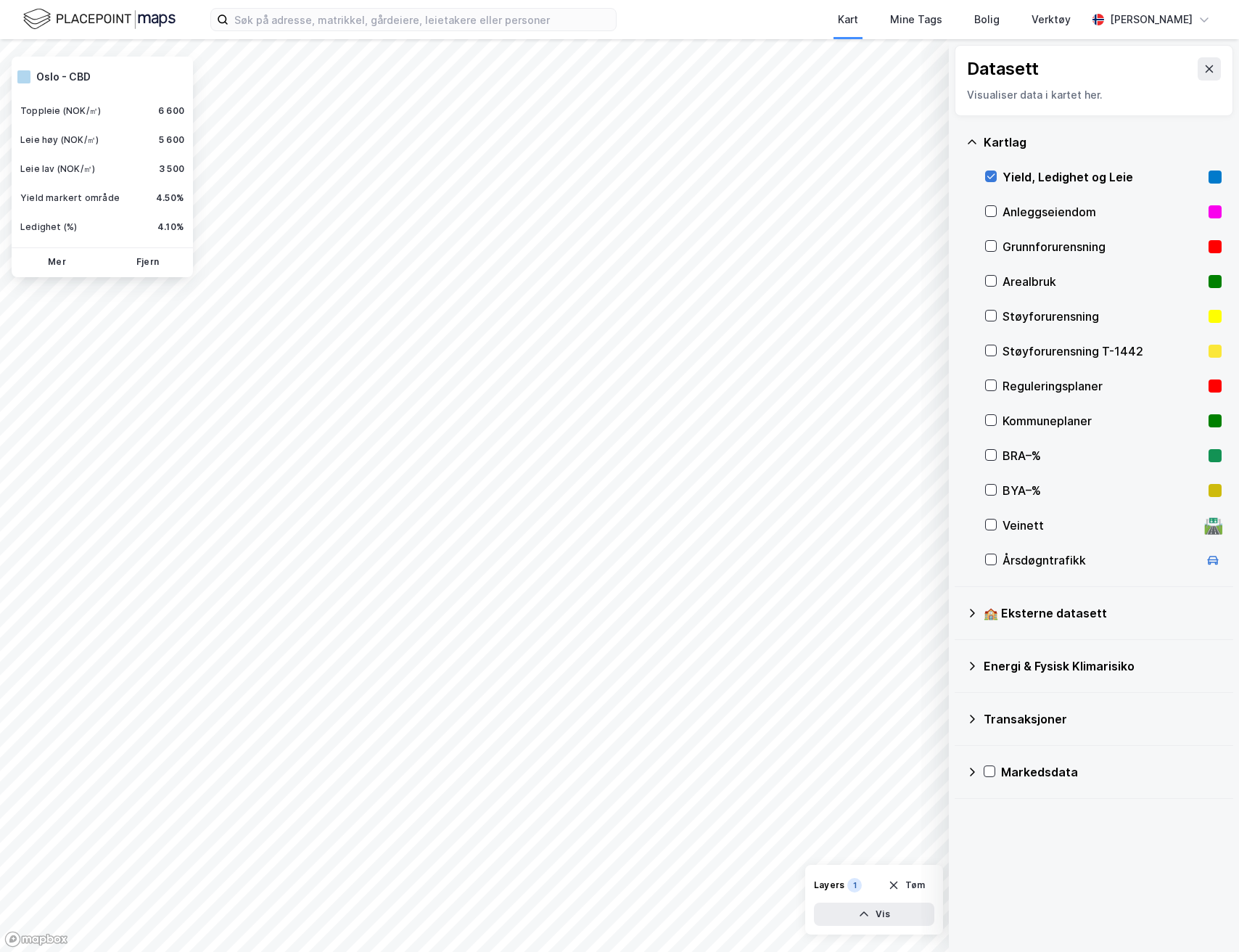
click at [993, 176] on icon at bounding box center [991, 177] width 8 height 5
click at [1204, 69] on icon at bounding box center [1210, 69] width 12 height 12
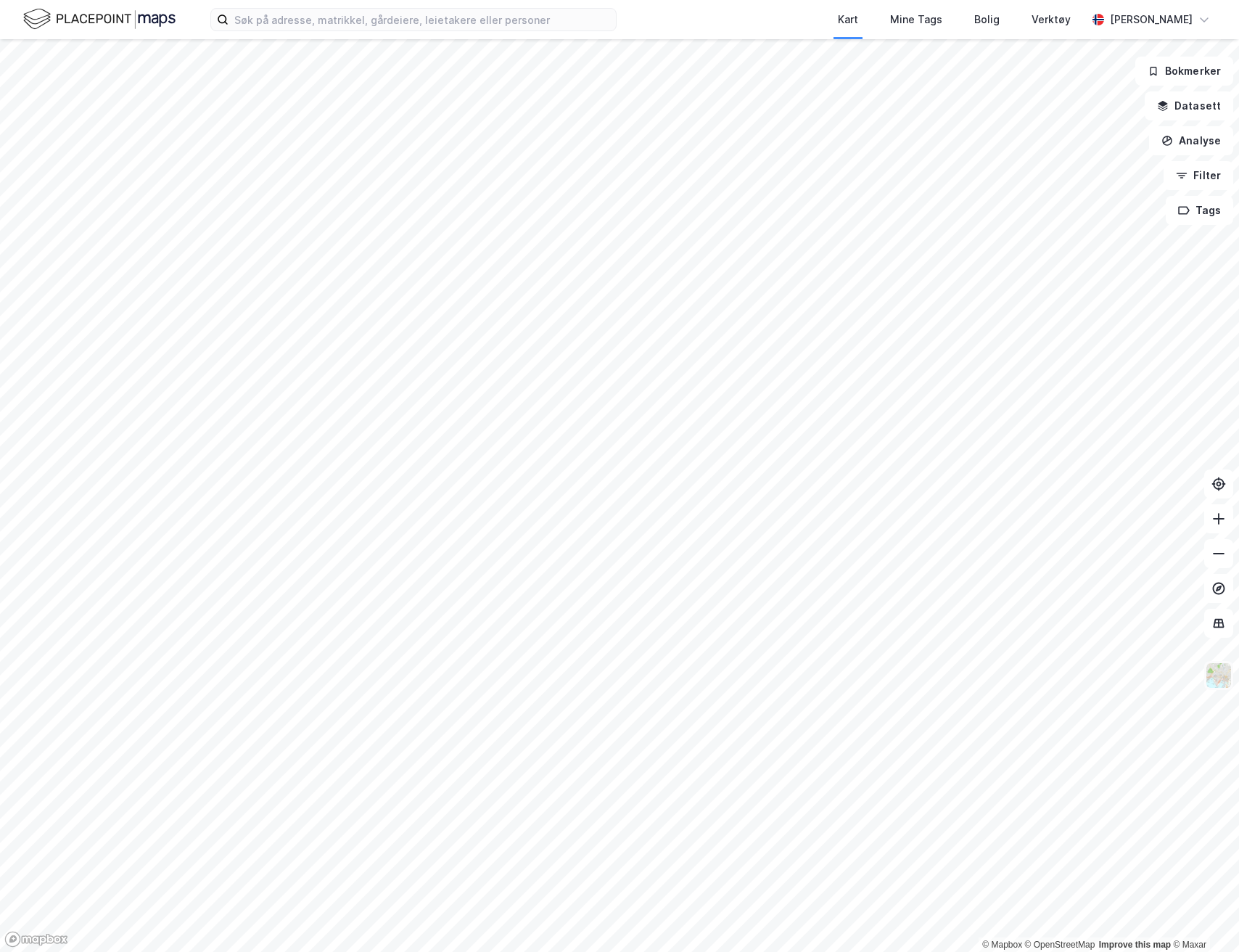
click at [1217, 686] on img at bounding box center [1218, 676] width 27 height 27
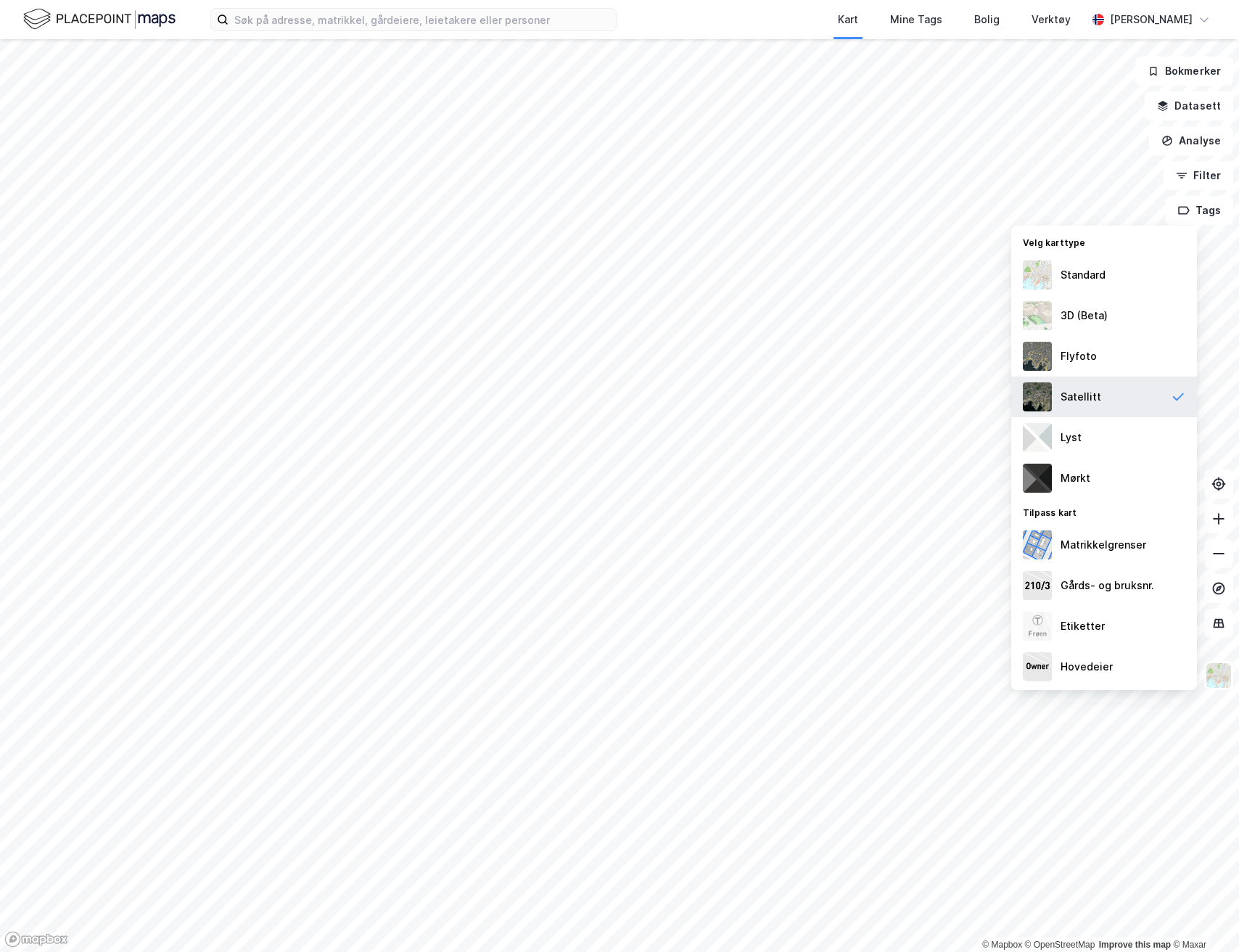
click at [1098, 401] on div "Satellitt" at bounding box center [1104, 396] width 186 height 40
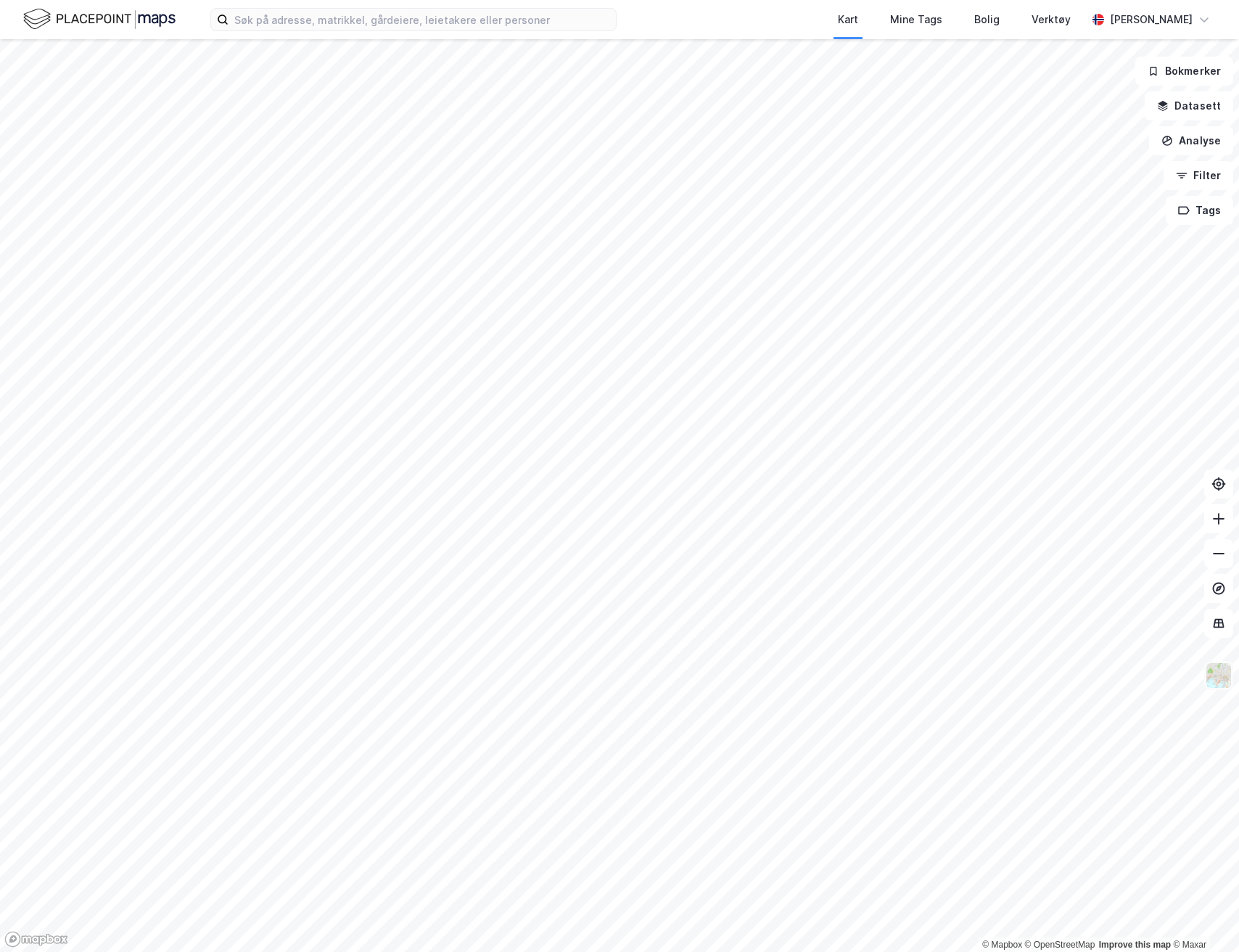
click at [1218, 677] on img at bounding box center [1218, 676] width 27 height 27
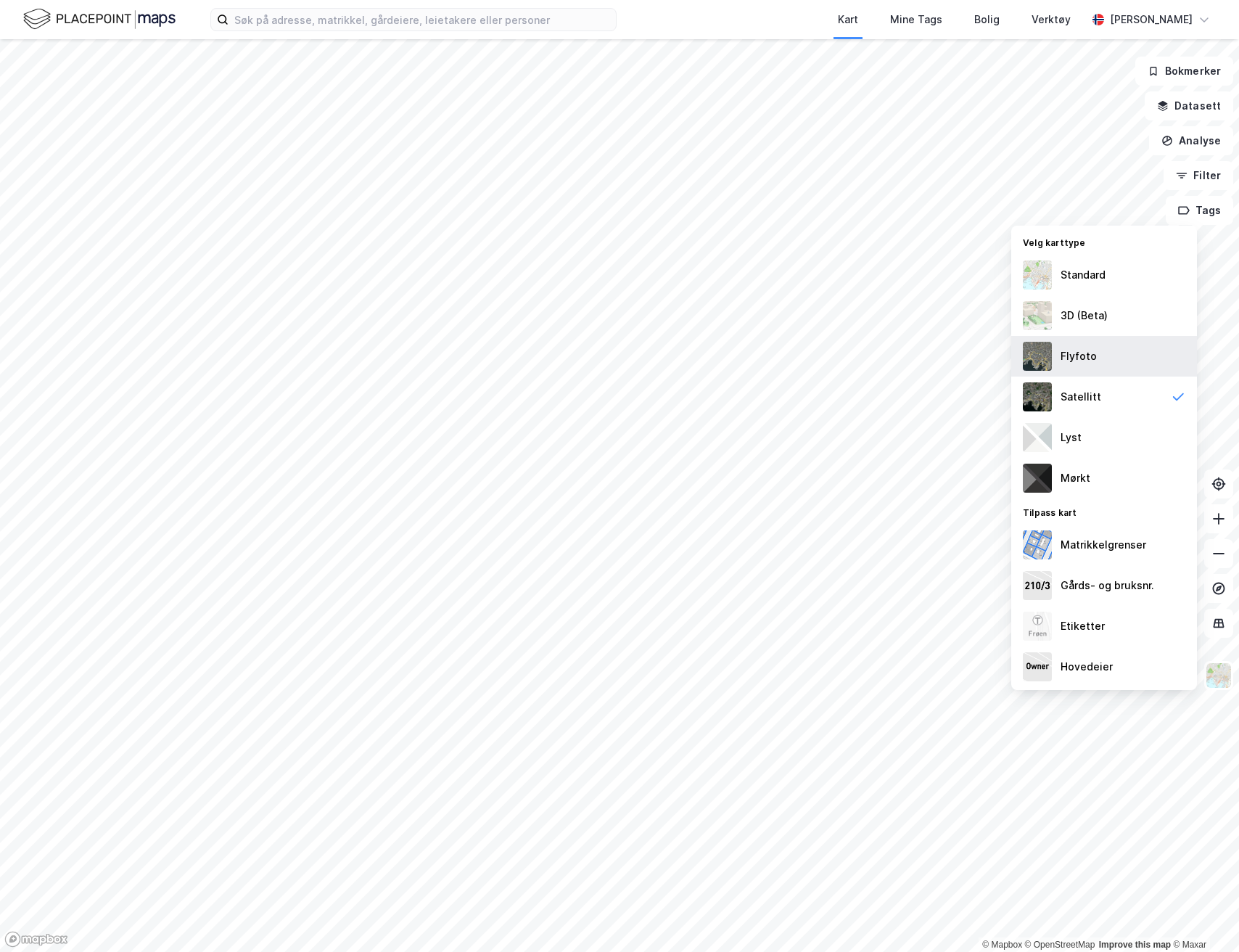
click at [1114, 362] on div "Flyfoto" at bounding box center [1104, 356] width 186 height 40
click at [1110, 403] on div "Satellitt" at bounding box center [1104, 396] width 186 height 40
click at [1114, 551] on div "Matrikkelgrenser" at bounding box center [1104, 545] width 86 height 17
click at [1218, 678] on img at bounding box center [1218, 676] width 27 height 27
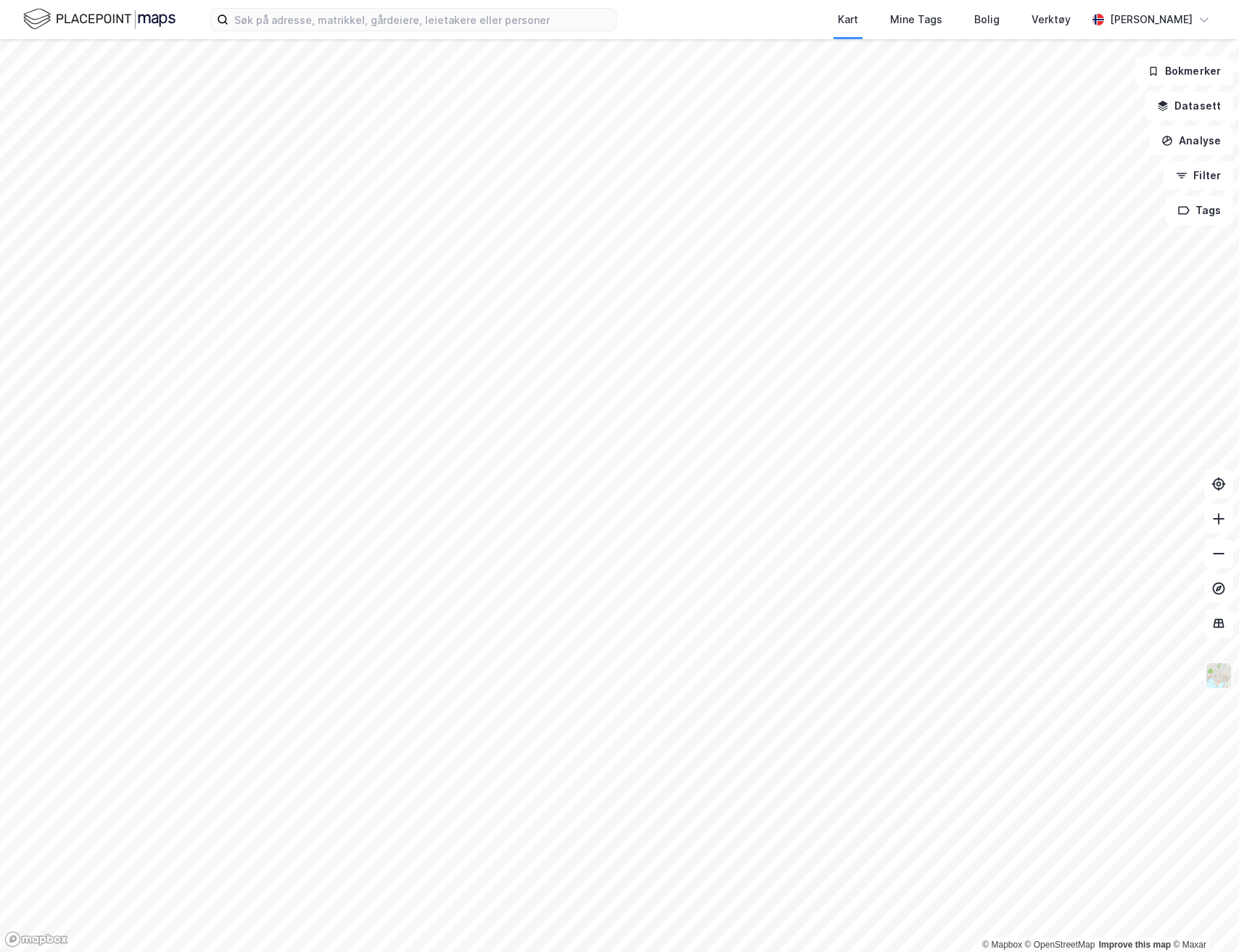
click at [1231, 684] on img at bounding box center [1218, 676] width 27 height 27
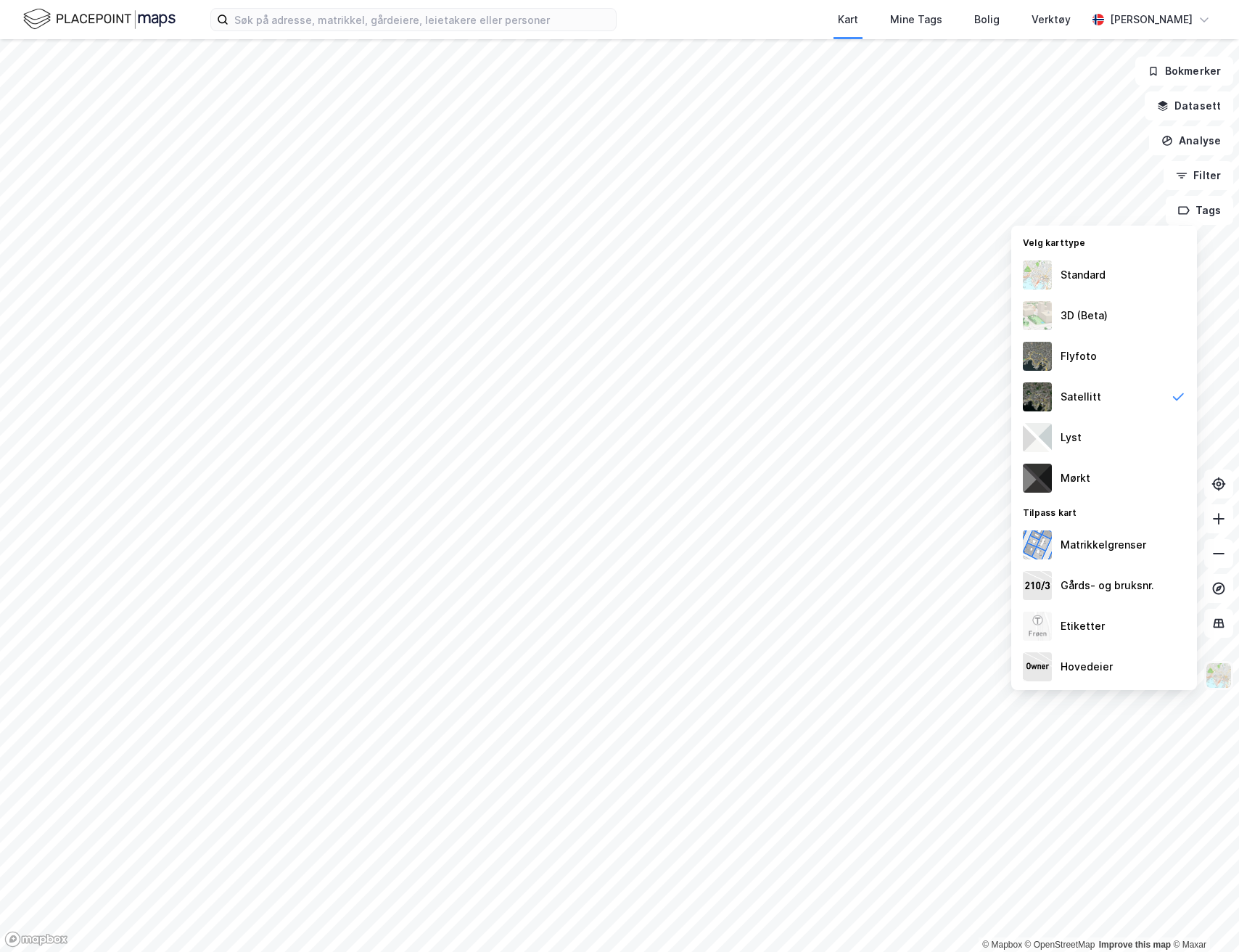
click at [1223, 679] on img at bounding box center [1218, 676] width 27 height 27
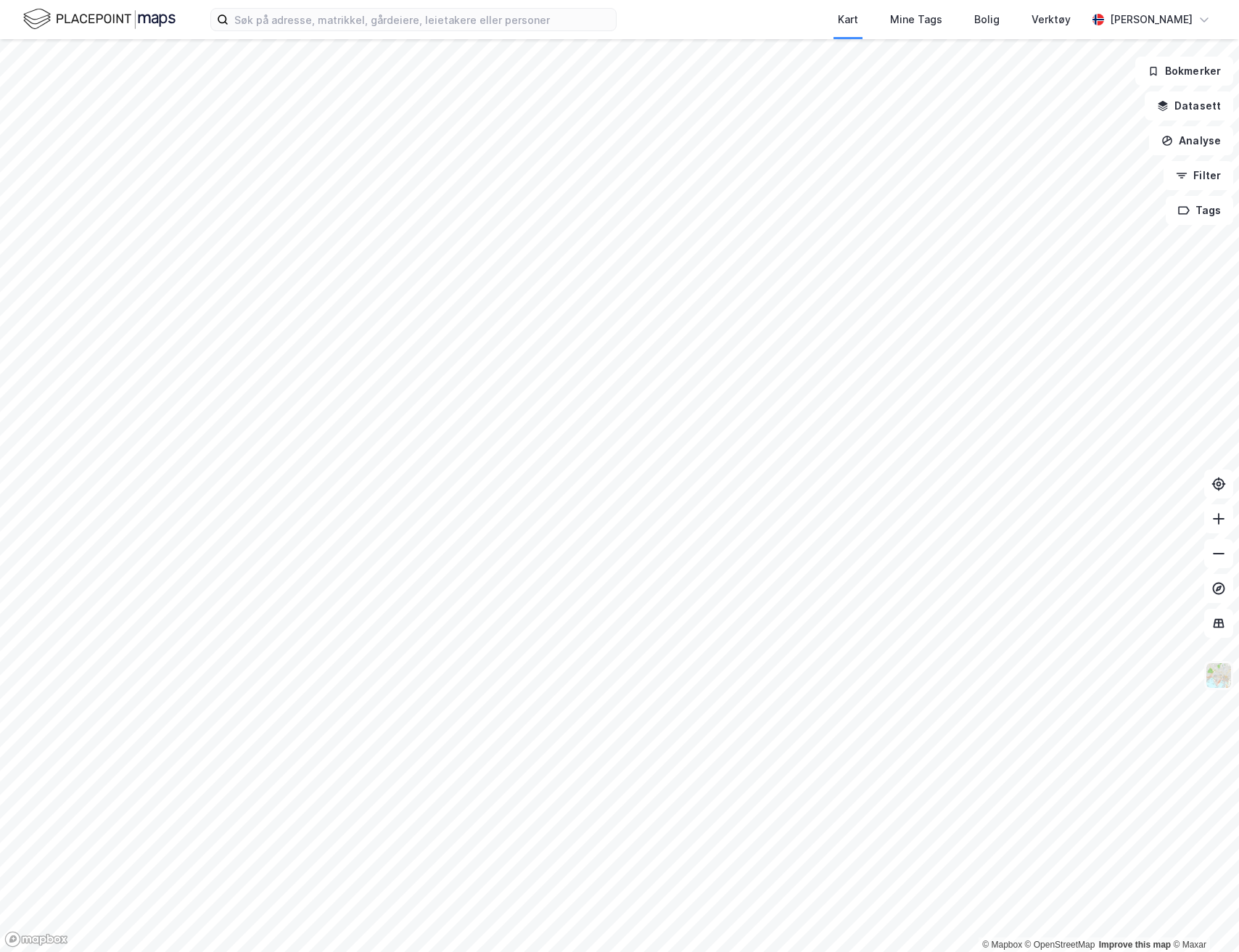
click at [1222, 677] on img at bounding box center [1218, 676] width 27 height 27
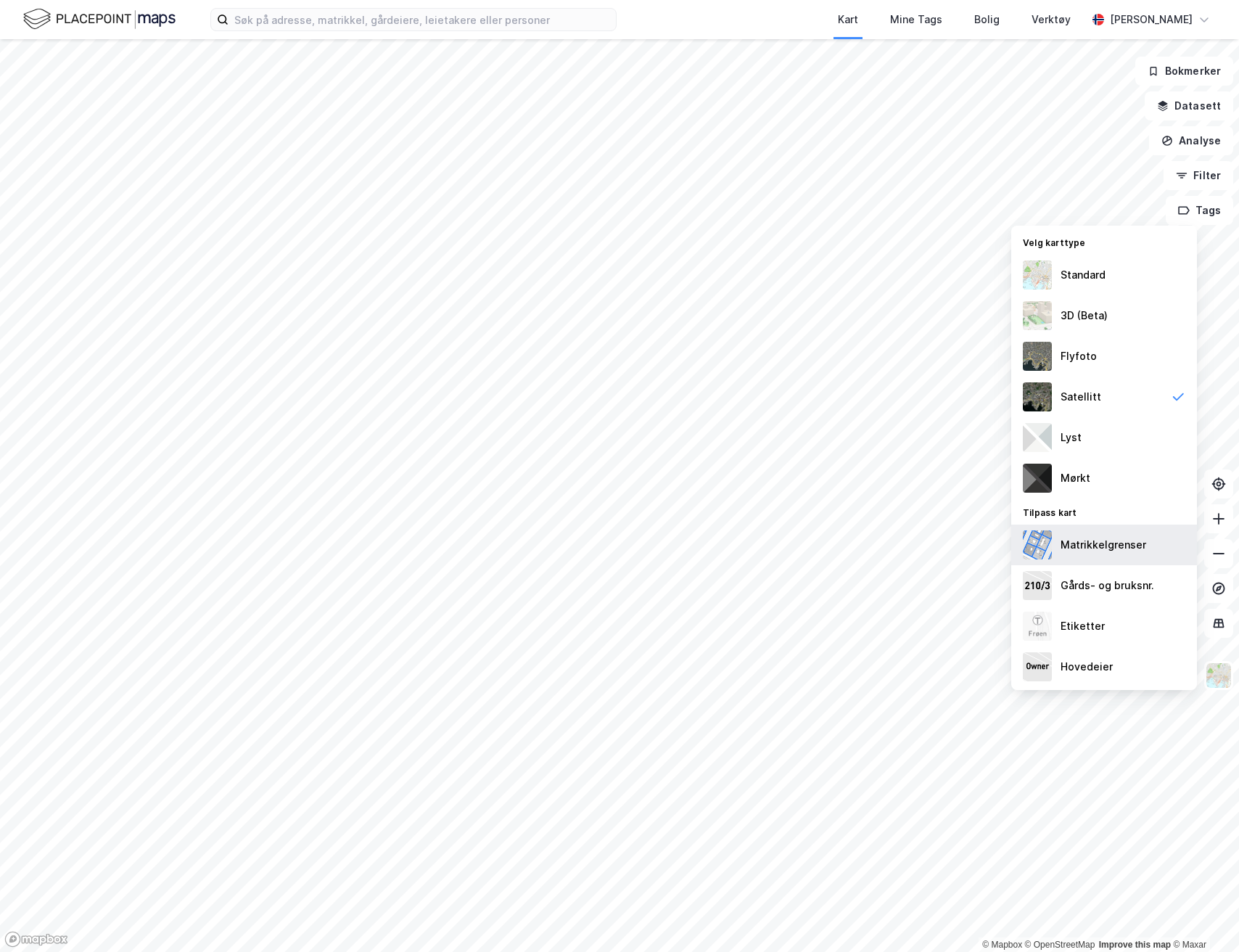
click at [1115, 552] on div "Matrikkelgrenser" at bounding box center [1104, 545] width 86 height 17
click at [1110, 589] on div "Gårds- og bruksnr." at bounding box center [1107, 586] width 93 height 17
click at [1120, 625] on div "Etiketter" at bounding box center [1104, 626] width 186 height 40
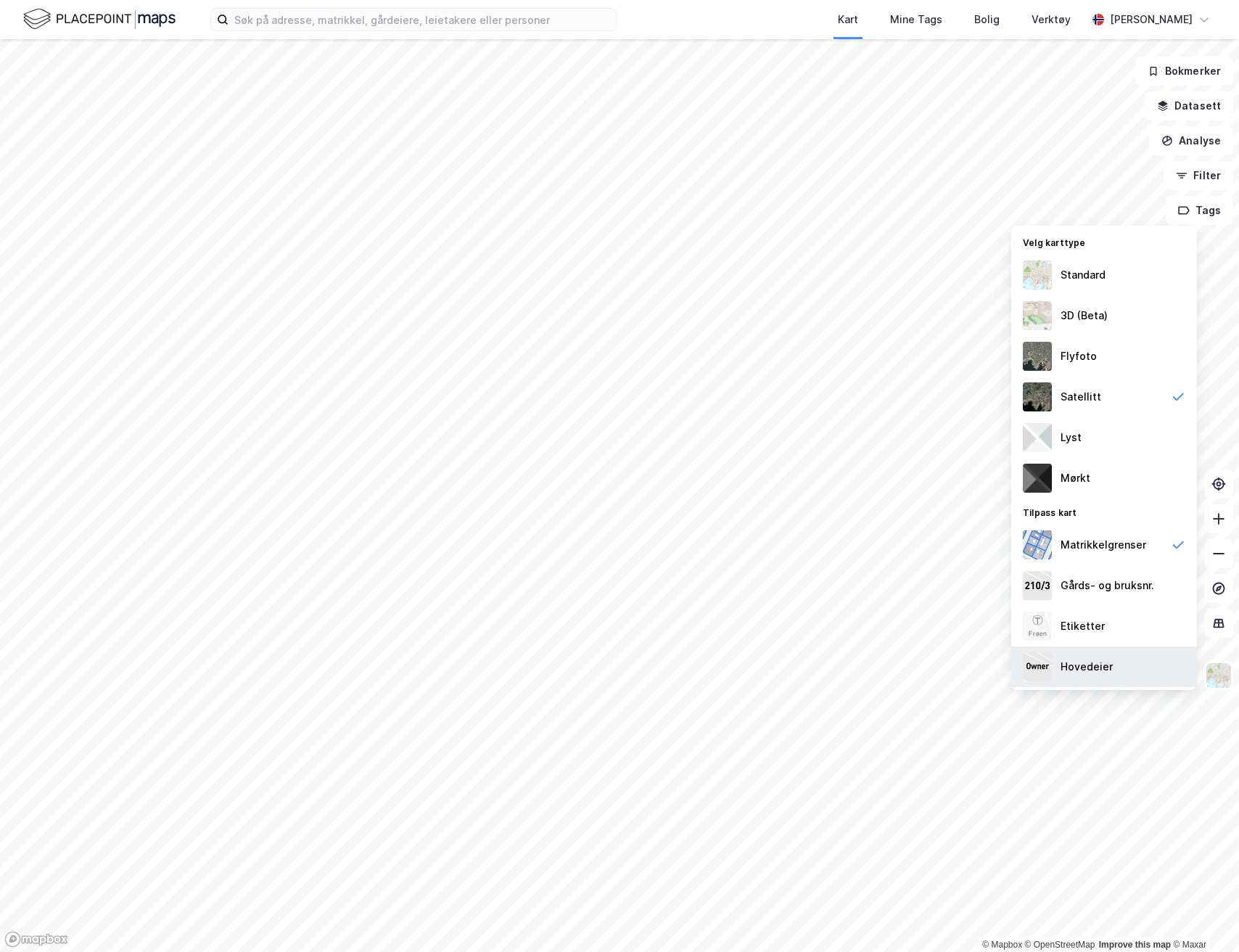
click at [1116, 665] on div "Hovedeier" at bounding box center [1104, 666] width 186 height 40
click at [1097, 288] on div "Standard" at bounding box center [1104, 274] width 186 height 40
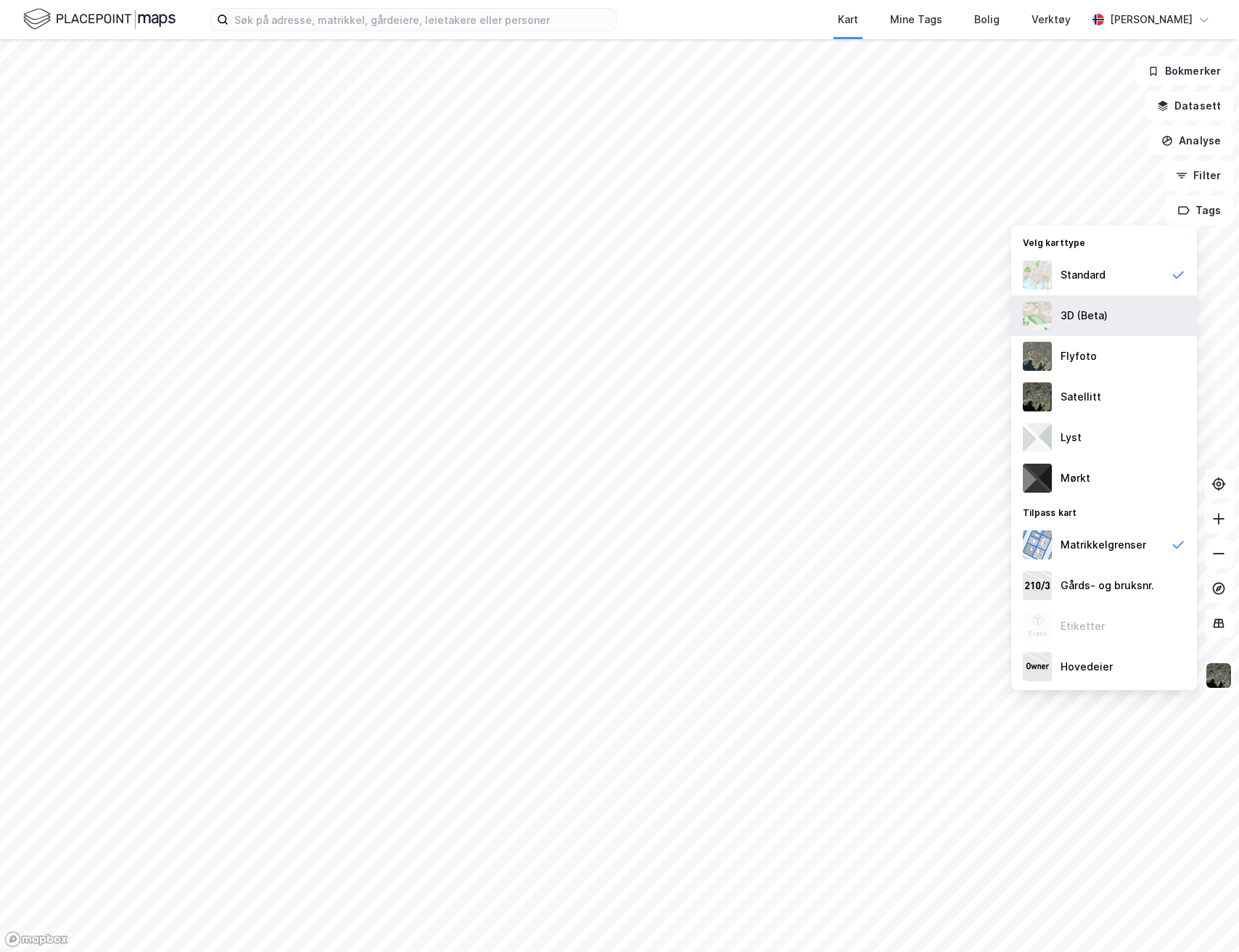
click at [1104, 323] on div "3D (Beta)" at bounding box center [1084, 316] width 47 height 17
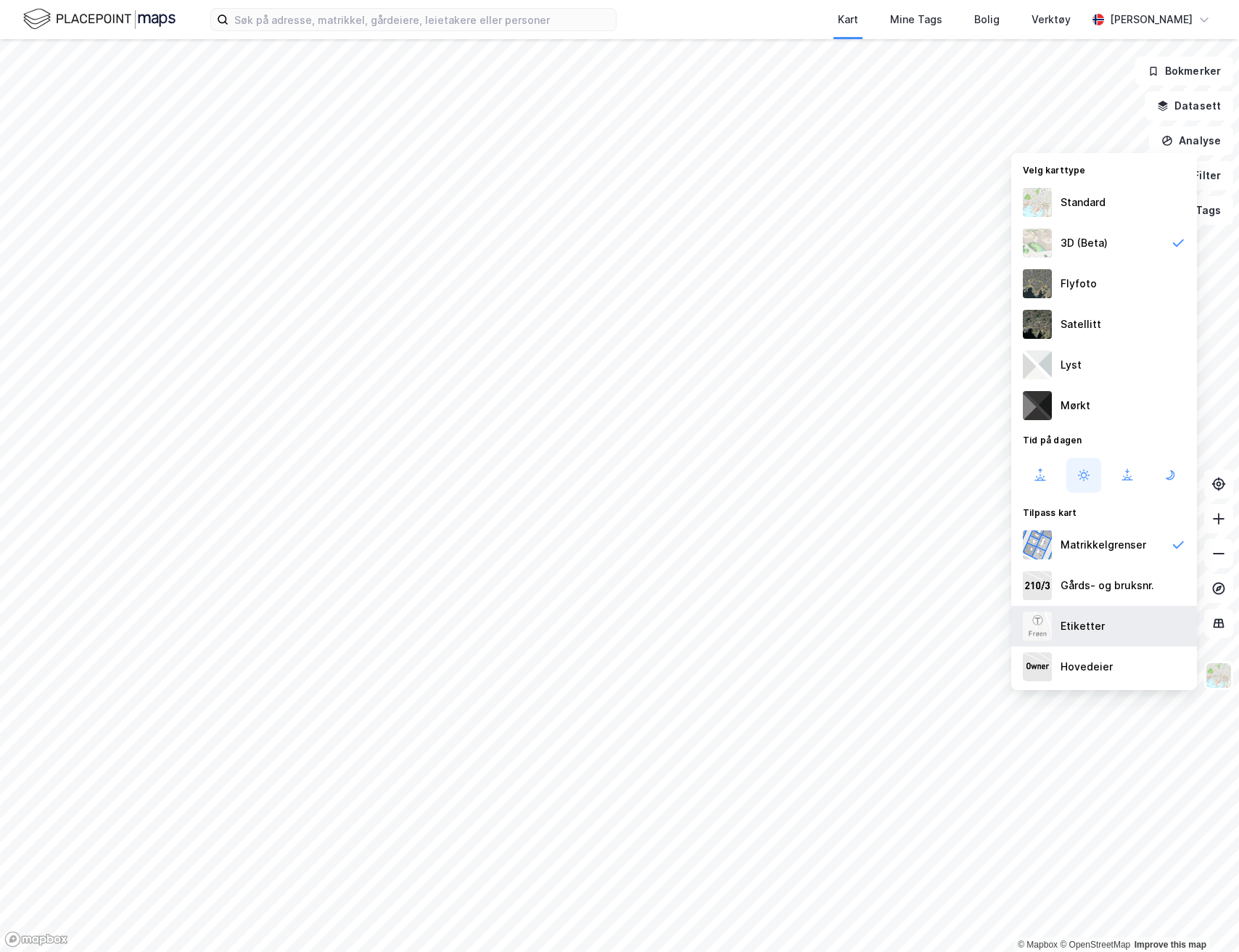
click at [1075, 620] on div "Etiketter" at bounding box center [1083, 626] width 45 height 17
click at [1096, 623] on div "Etiketter" at bounding box center [1083, 626] width 45 height 17
click at [1092, 587] on div "Gårds- og bruksnr." at bounding box center [1107, 586] width 93 height 17
click at [1092, 587] on div "Gårds- og bruksnr." at bounding box center [1107, 586] width 93 height 17
click at [1083, 661] on div "Hovedeier" at bounding box center [1086, 666] width 52 height 17
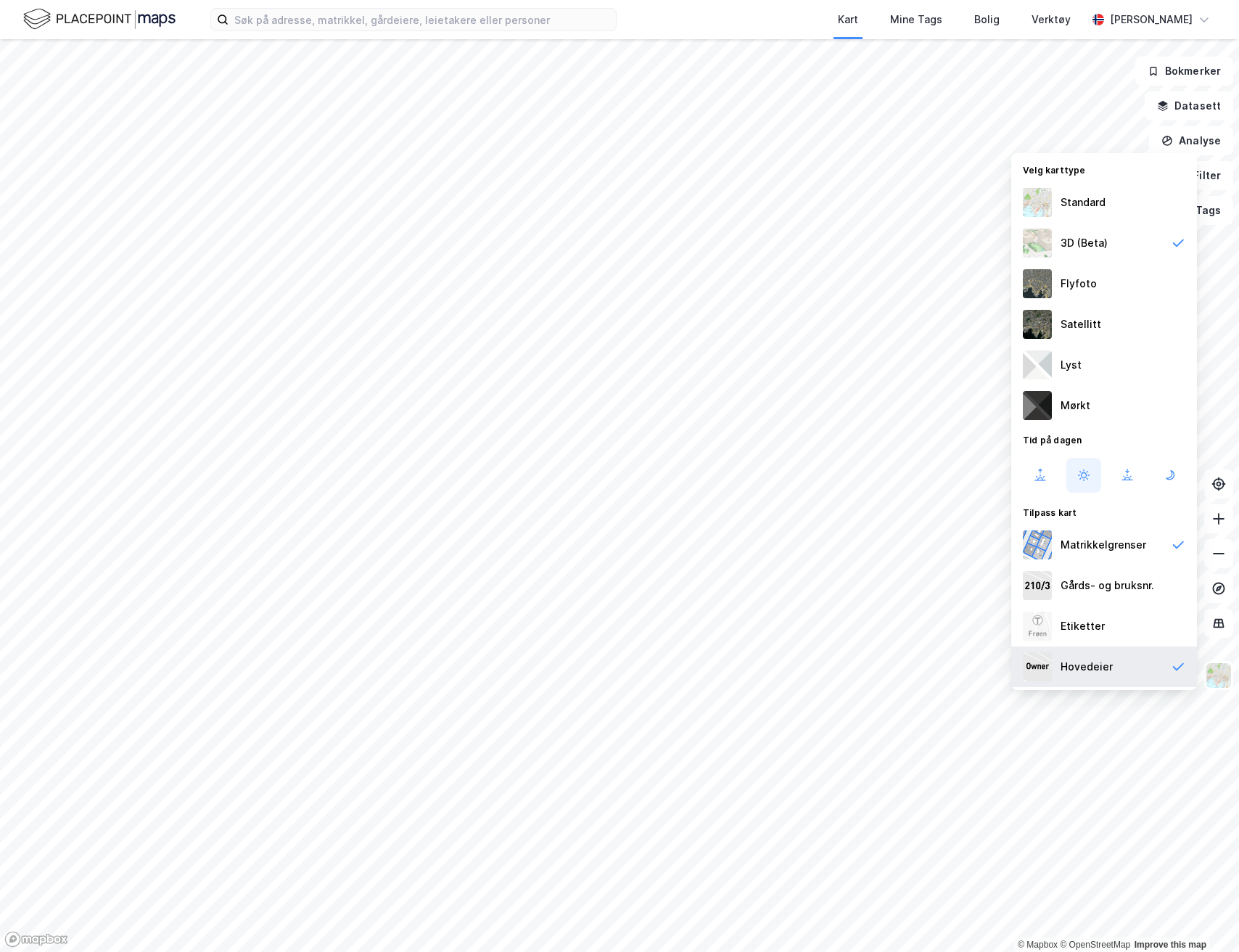
click at [1073, 664] on div "Hovedeier" at bounding box center [1086, 666] width 52 height 17
click at [1096, 553] on div "Matrikkelgrenser" at bounding box center [1104, 545] width 86 height 17
click at [1047, 475] on icon at bounding box center [1040, 475] width 17 height 17
click at [1044, 477] on icon at bounding box center [1040, 475] width 17 height 17
click at [1089, 484] on button at bounding box center [1084, 475] width 35 height 35
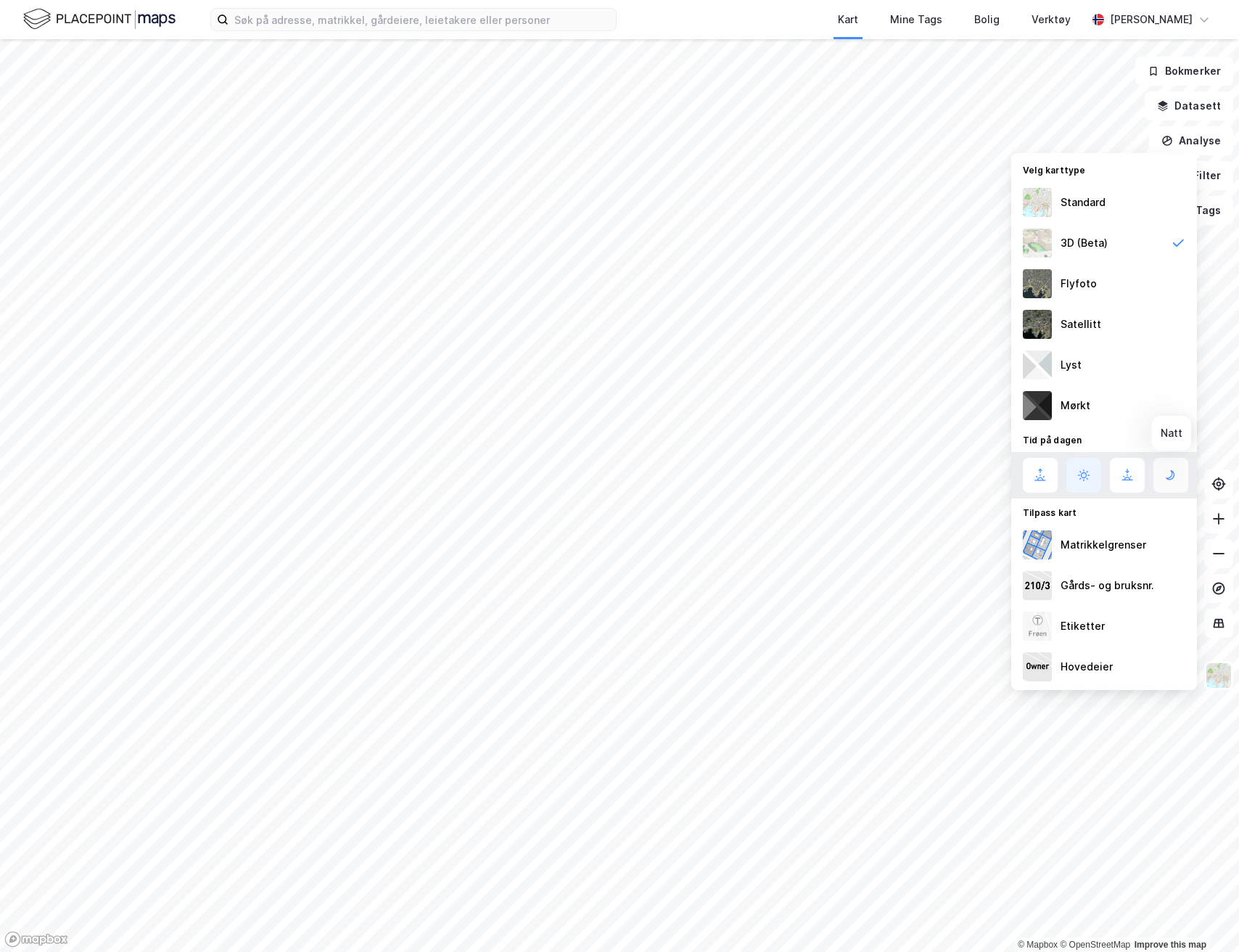
click at [1174, 482] on icon at bounding box center [1170, 475] width 17 height 17
click at [1120, 540] on div "Matrikkelgrenser" at bounding box center [1104, 545] width 86 height 17
click at [1116, 484] on button at bounding box center [1128, 475] width 35 height 35
click at [1101, 551] on div "Matrikkelgrenser" at bounding box center [1104, 545] width 86 height 17
click at [1044, 479] on icon at bounding box center [1040, 475] width 17 height 17
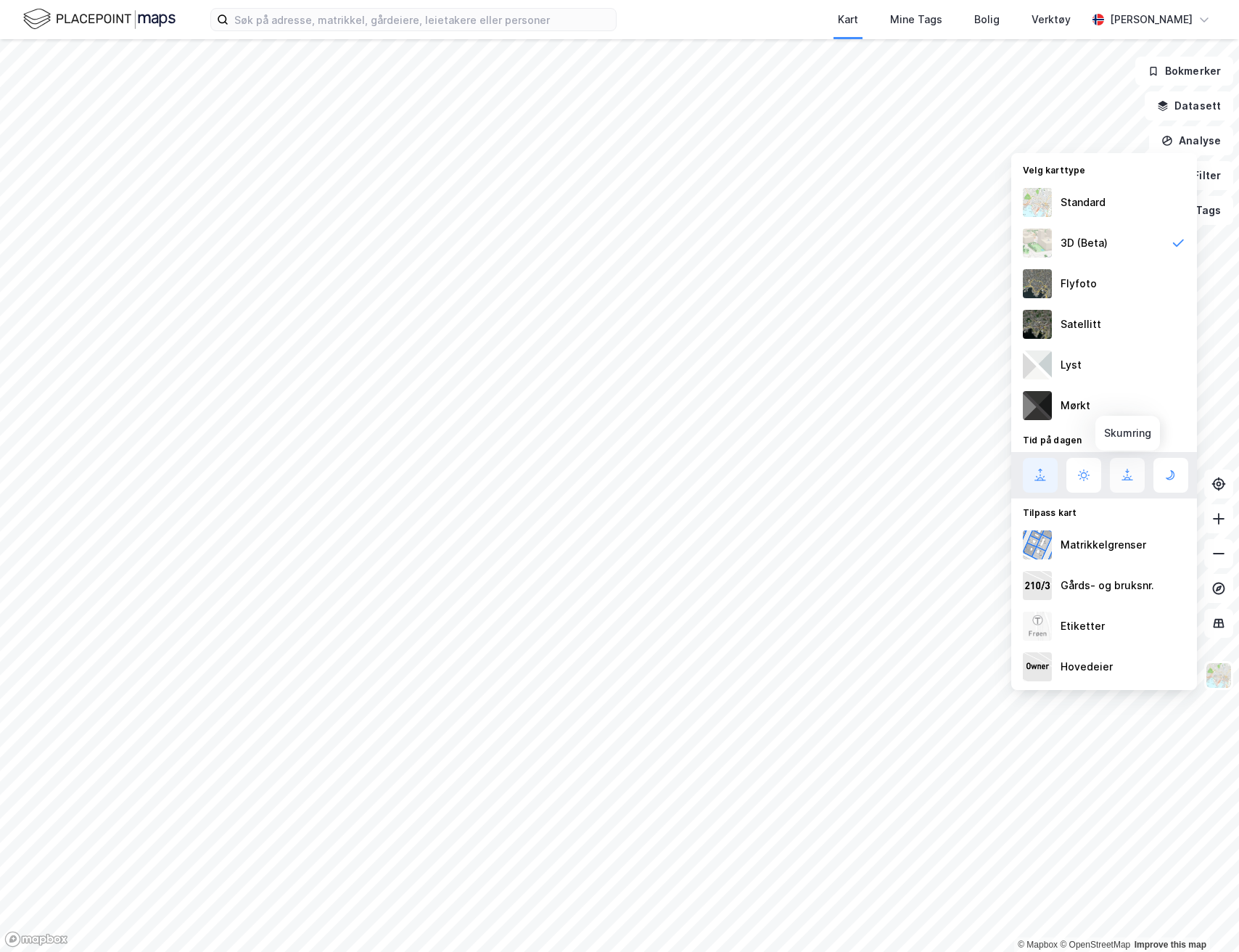
click at [1131, 477] on icon at bounding box center [1128, 475] width 17 height 17
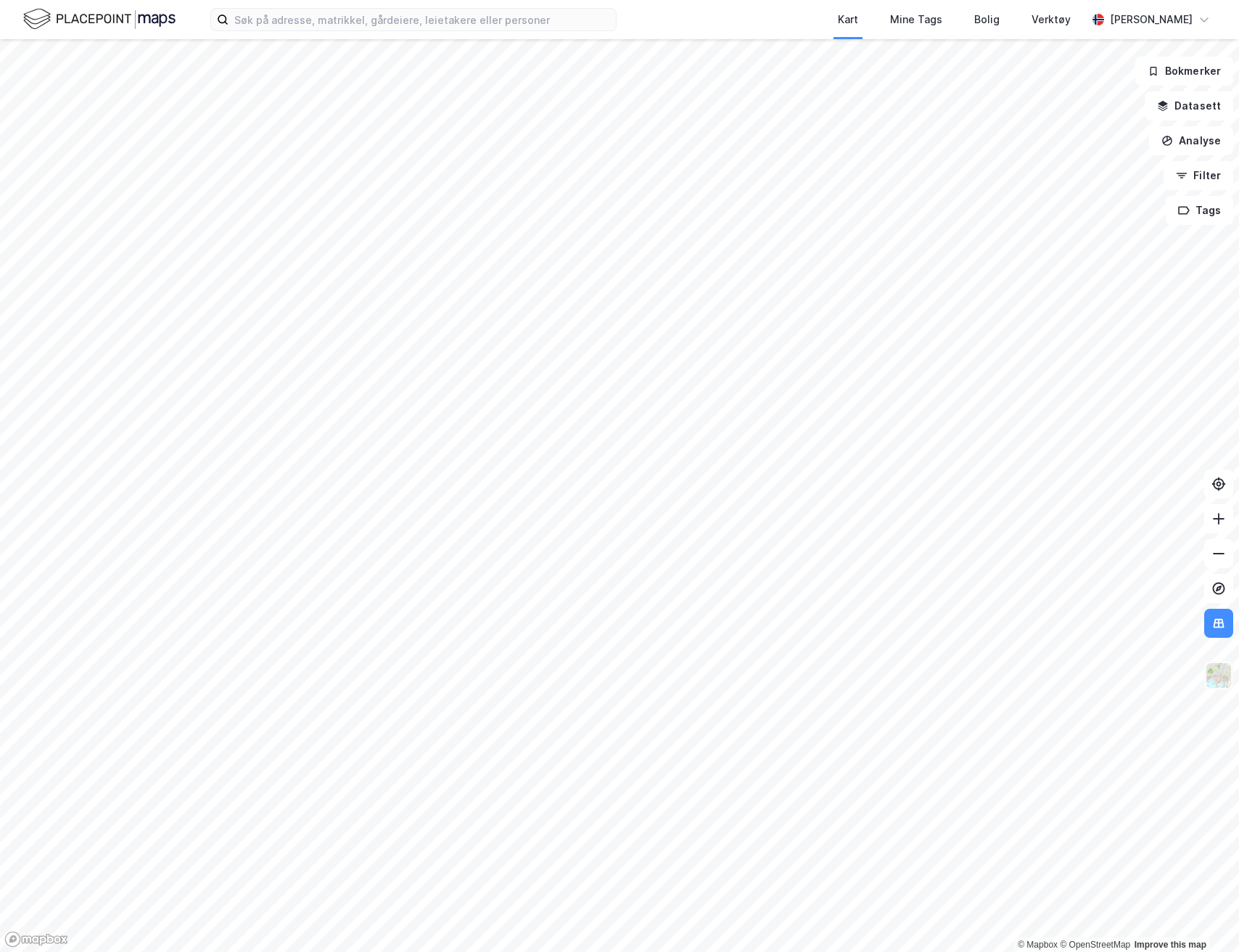
click at [1225, 682] on img at bounding box center [1218, 676] width 27 height 27
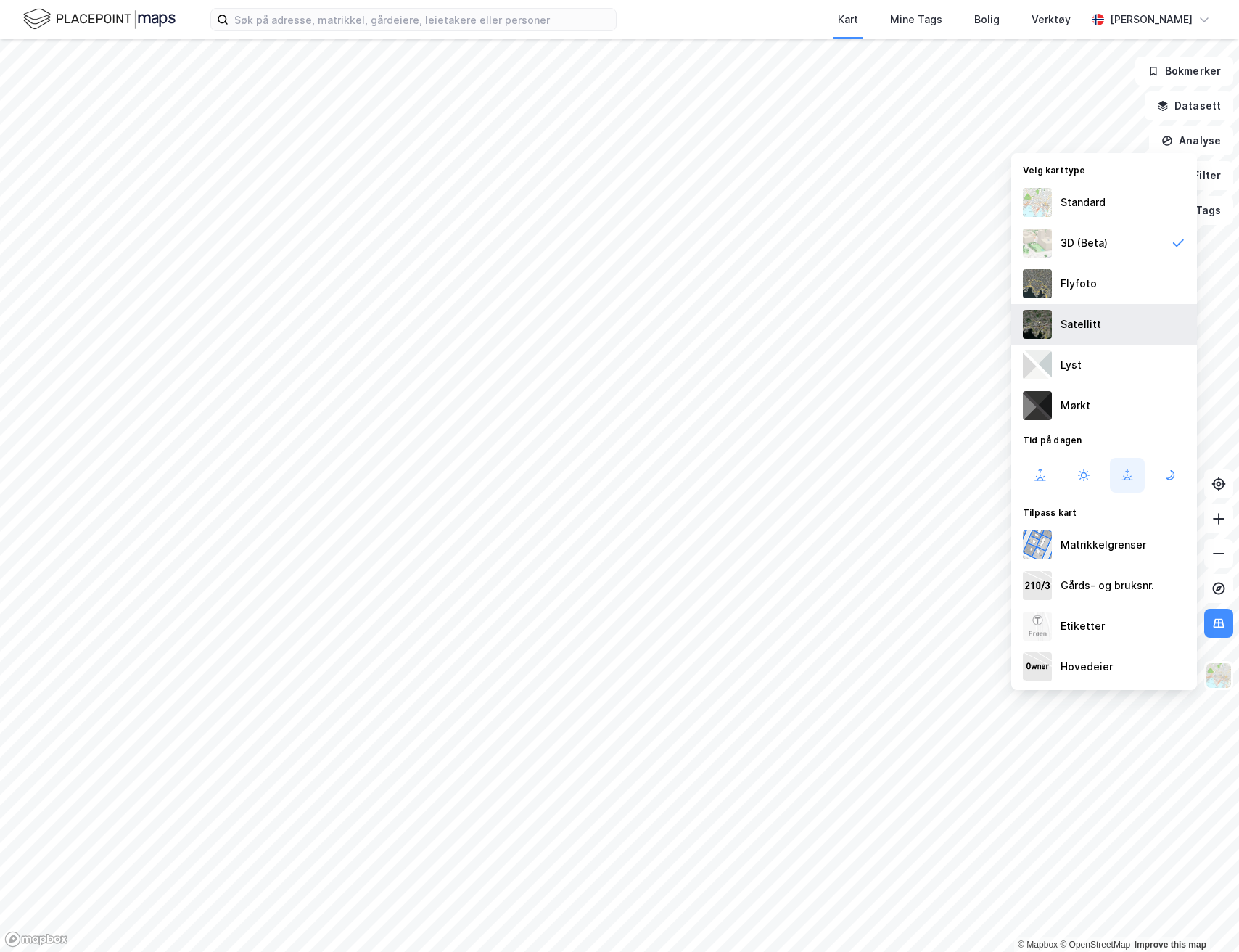
click at [1100, 336] on div "Satellitt" at bounding box center [1104, 324] width 186 height 40
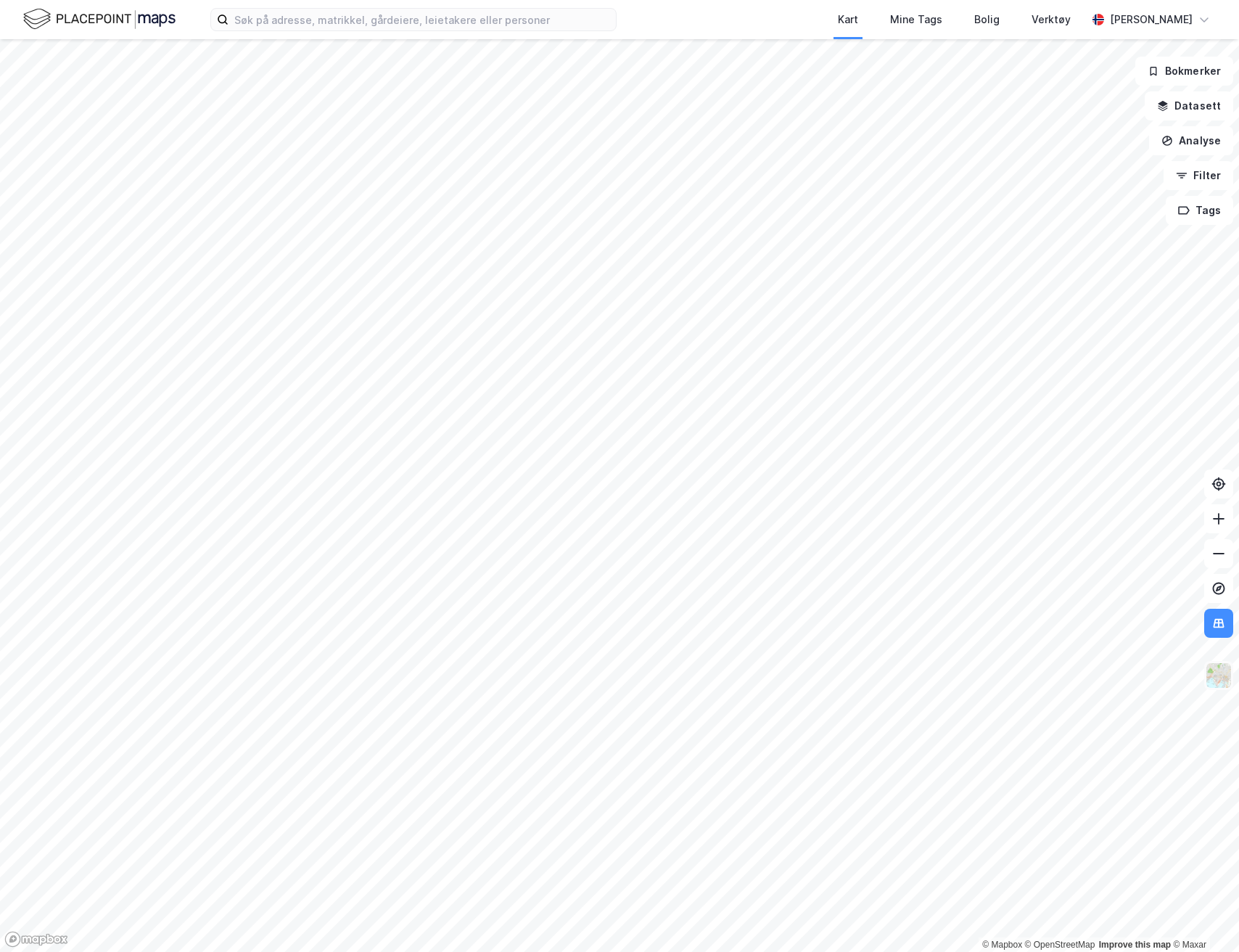
click at [1219, 672] on img at bounding box center [1218, 676] width 27 height 27
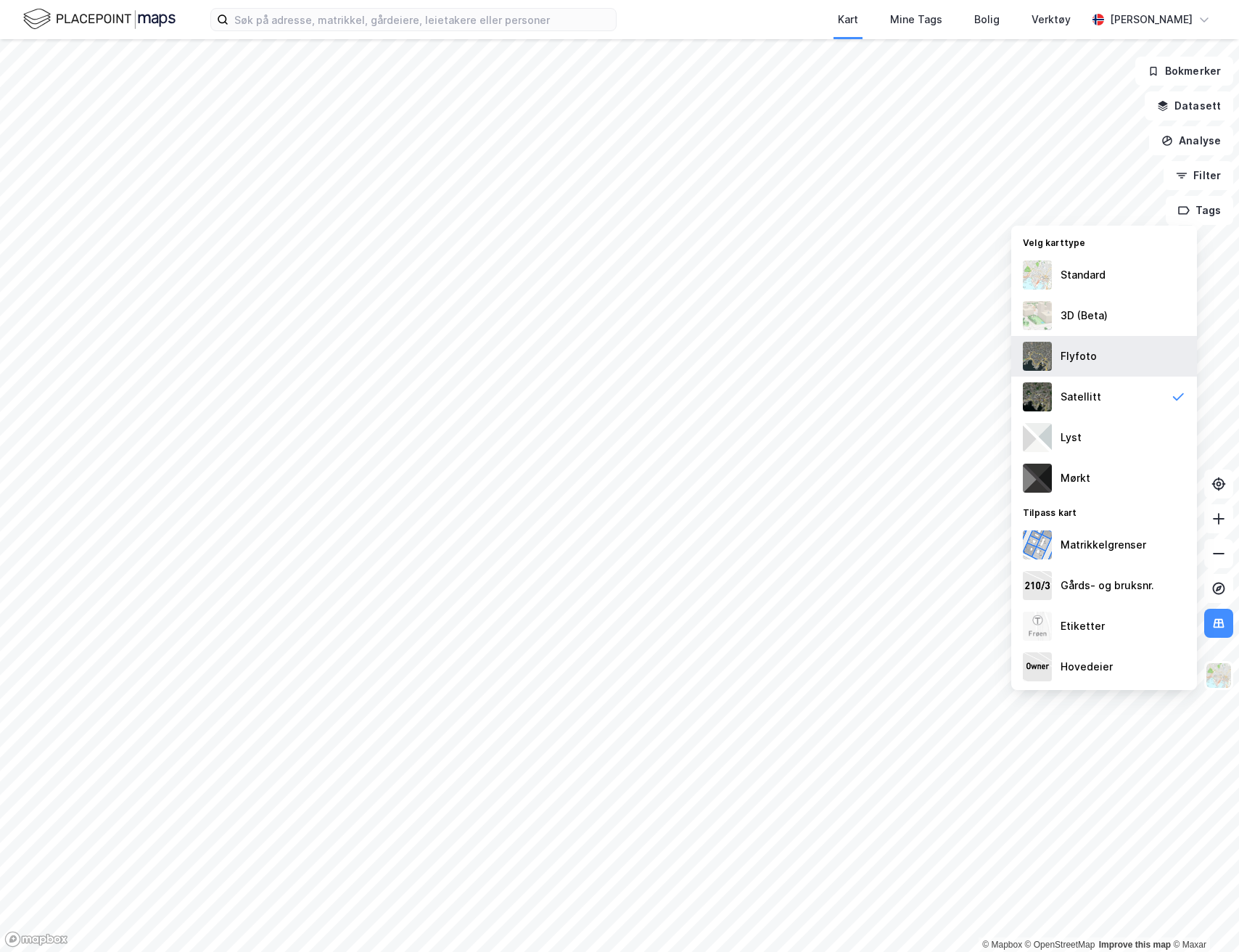
click at [1098, 355] on div "Flyfoto" at bounding box center [1104, 356] width 186 height 40
click at [1107, 403] on div "Satellitt" at bounding box center [1104, 396] width 186 height 40
click at [1109, 551] on div "Matrikkelgrenser" at bounding box center [1104, 545] width 86 height 17
click at [1068, 307] on div "3D (Beta)" at bounding box center [1084, 316] width 47 height 17
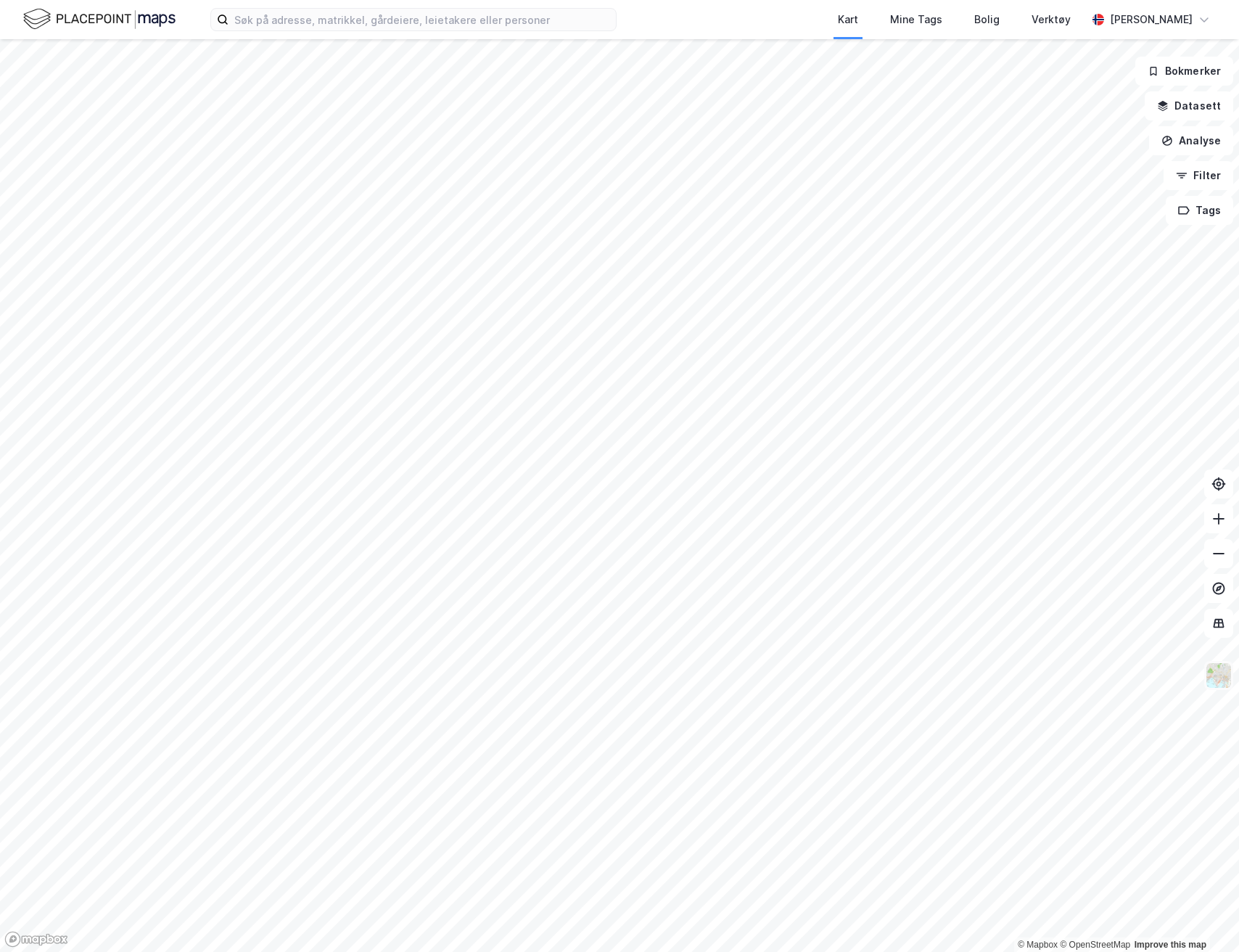
click at [1213, 680] on img at bounding box center [1218, 676] width 27 height 27
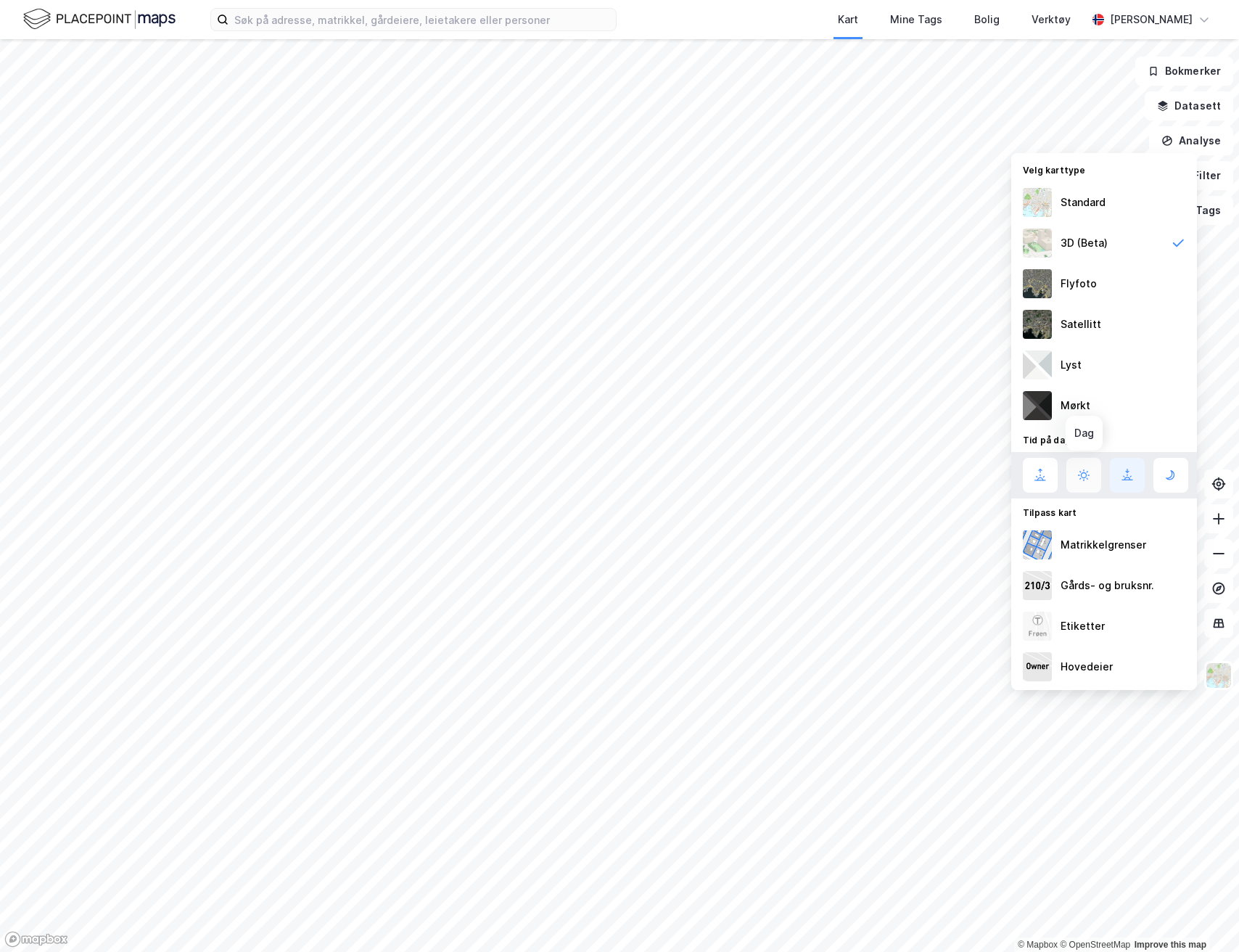
click at [1077, 478] on icon at bounding box center [1084, 475] width 17 height 17
click at [1221, 677] on img at bounding box center [1218, 676] width 27 height 27
